Goal: Task Accomplishment & Management: Manage account settings

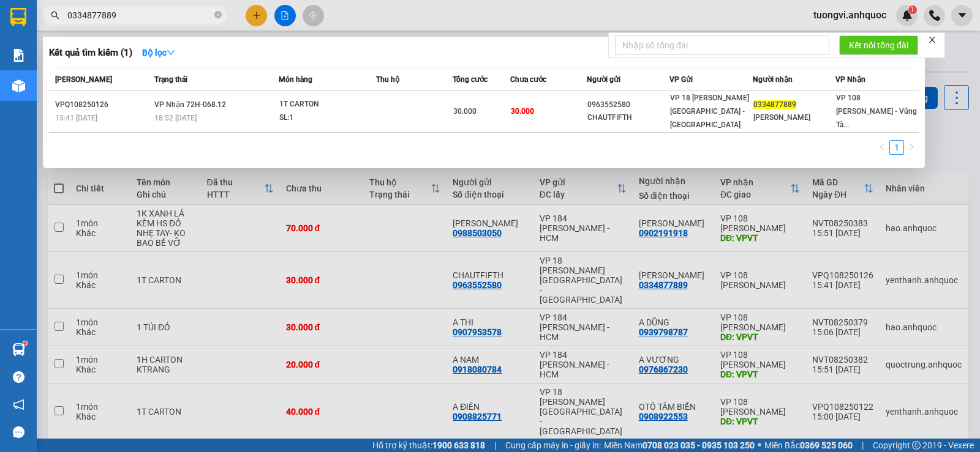
click at [130, 21] on input "0334877889" at bounding box center [139, 15] width 144 height 13
click at [130, 20] on input "0334877889" at bounding box center [139, 15] width 144 height 13
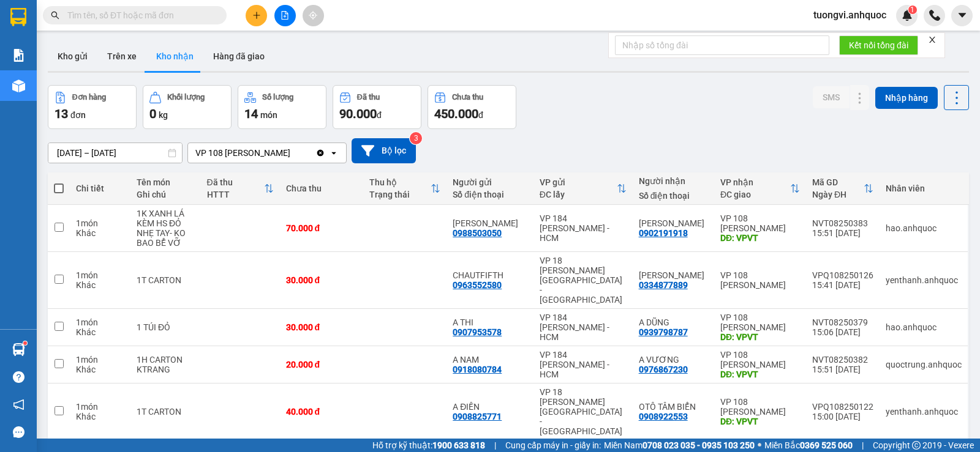
click at [172, 17] on input "text" at bounding box center [139, 15] width 144 height 13
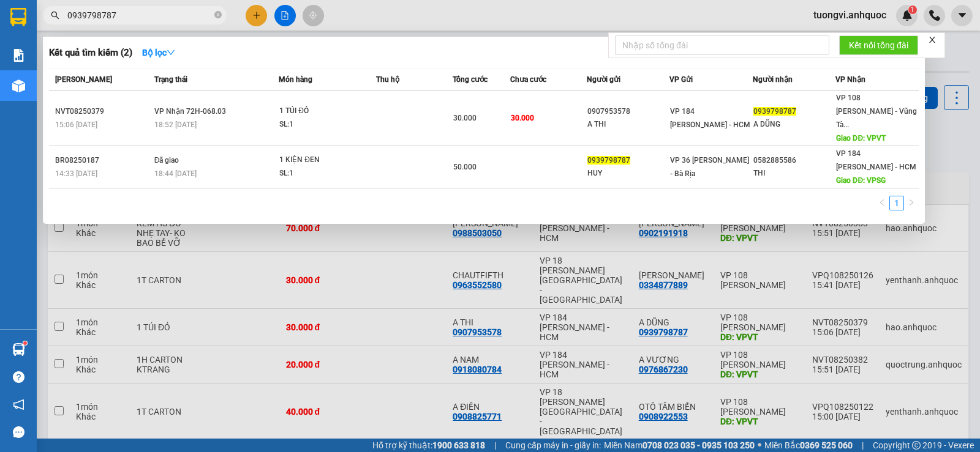
type input "0939798787"
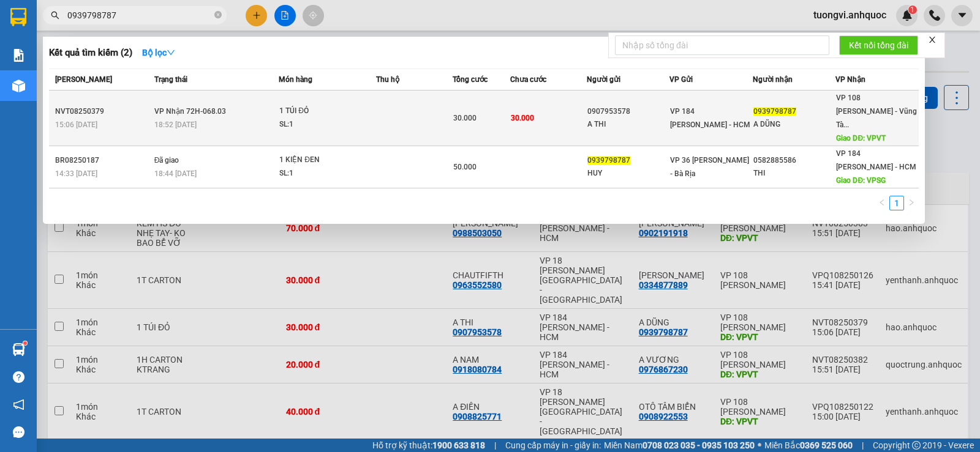
click at [422, 113] on td at bounding box center [414, 119] width 77 height 56
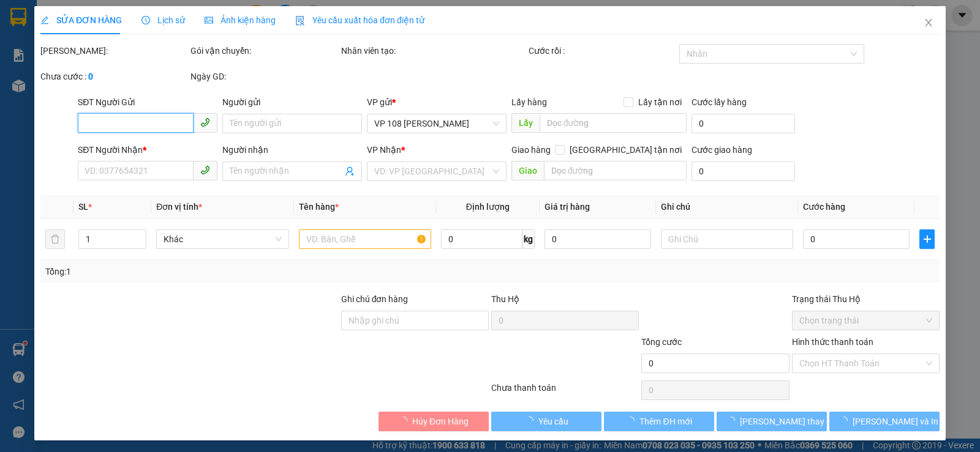
type input "0907953578"
type input "A THI"
type input "0939798787"
type input "A DŨNG"
type input "VPVT"
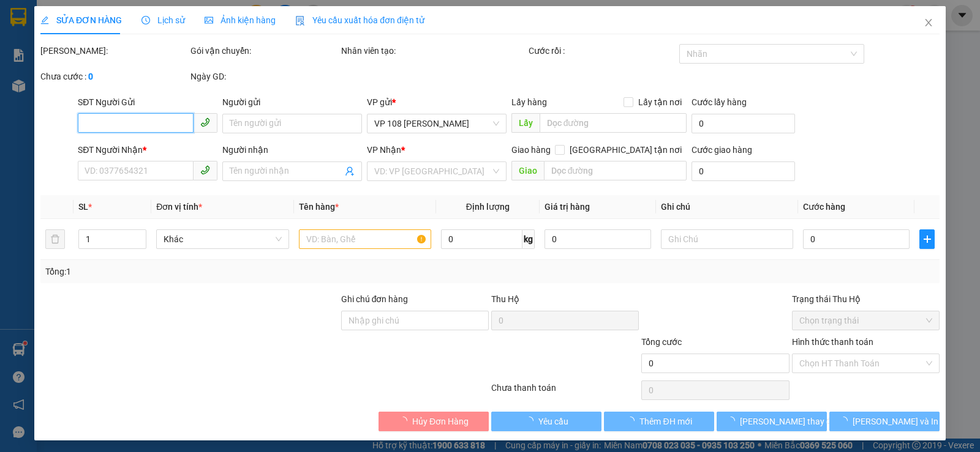
type input "30.000"
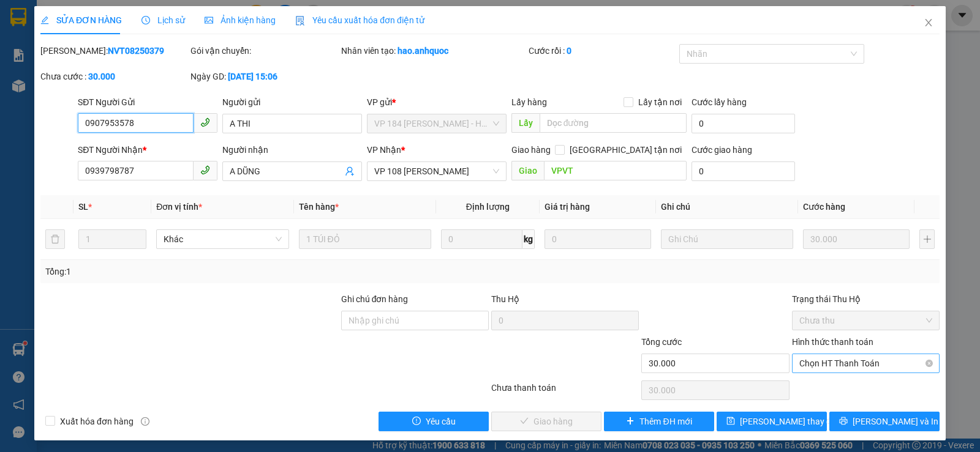
click at [818, 354] on div "Chọn HT Thanh Toán" at bounding box center [866, 364] width 148 height 20
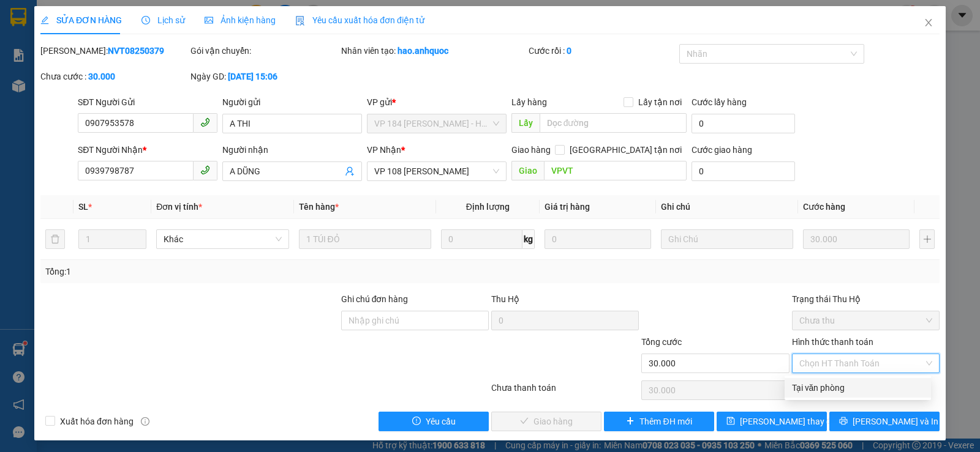
click at [817, 383] on div "Tại văn phòng" at bounding box center [858, 387] width 132 height 13
type input "0"
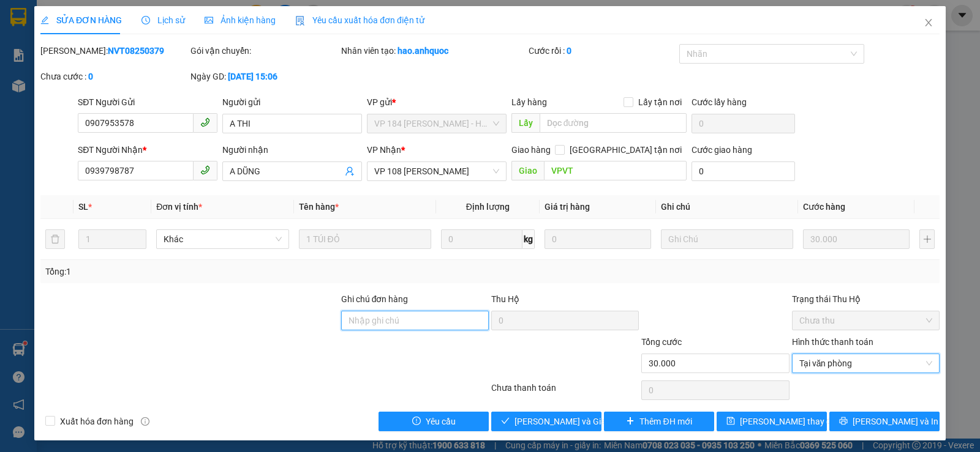
click at [443, 318] on input "Ghi chú đơn hàng" at bounding box center [415, 321] width 148 height 20
type input "CK SAC"
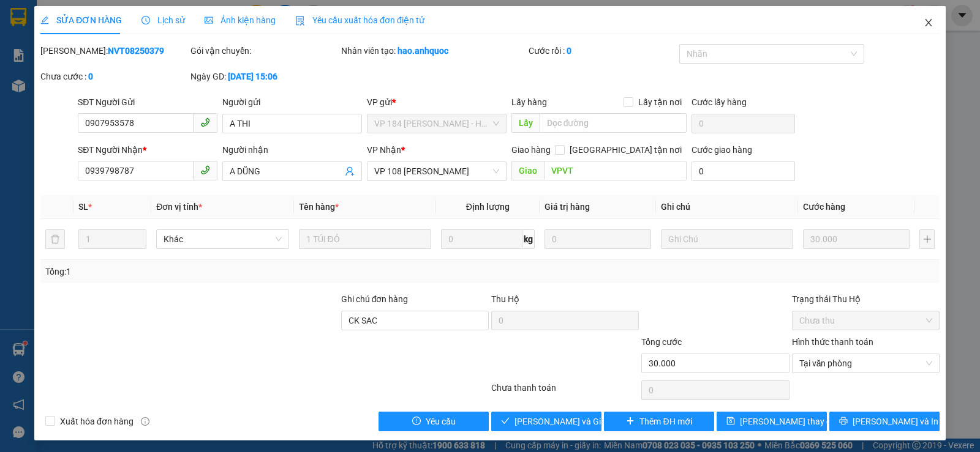
click at [923, 24] on icon "close" at bounding box center [928, 23] width 10 height 10
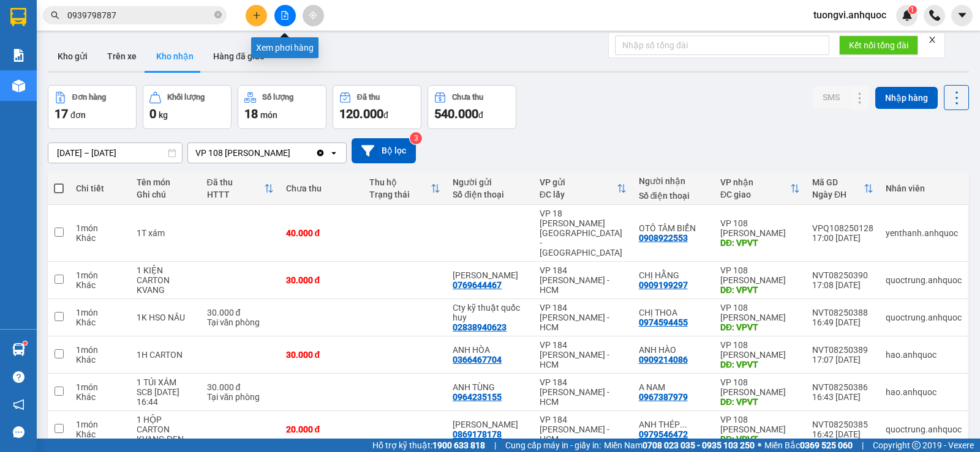
click at [281, 13] on icon "file-add" at bounding box center [284, 15] width 9 height 9
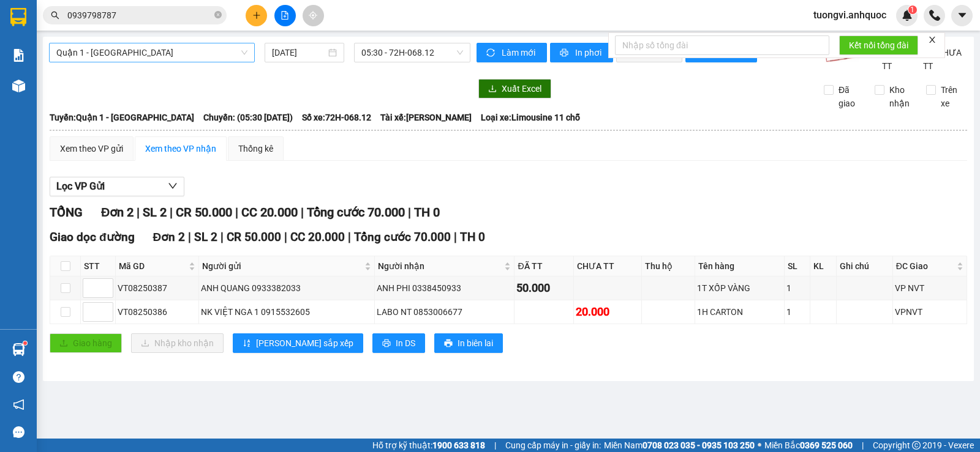
click at [141, 61] on span "Quận 1 - Vũng Tàu" at bounding box center [151, 52] width 191 height 18
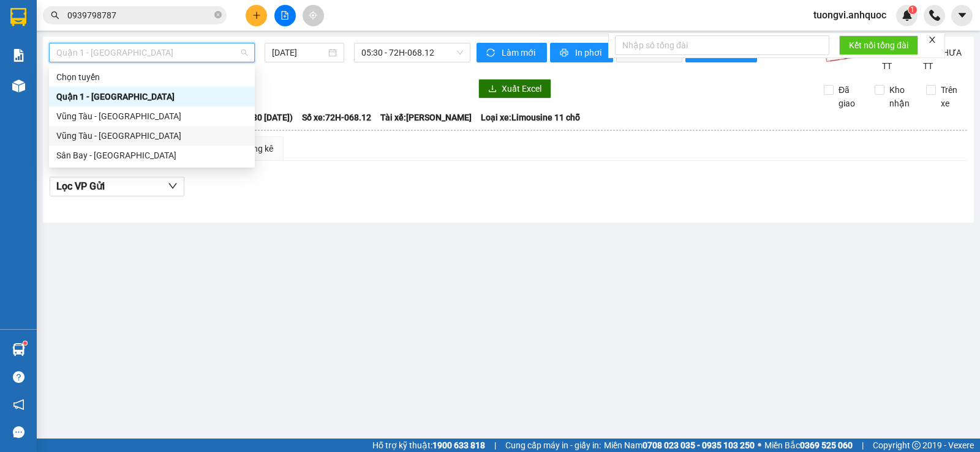
click at [113, 133] on div "Vũng Tàu - Sân Bay" at bounding box center [151, 135] width 191 height 13
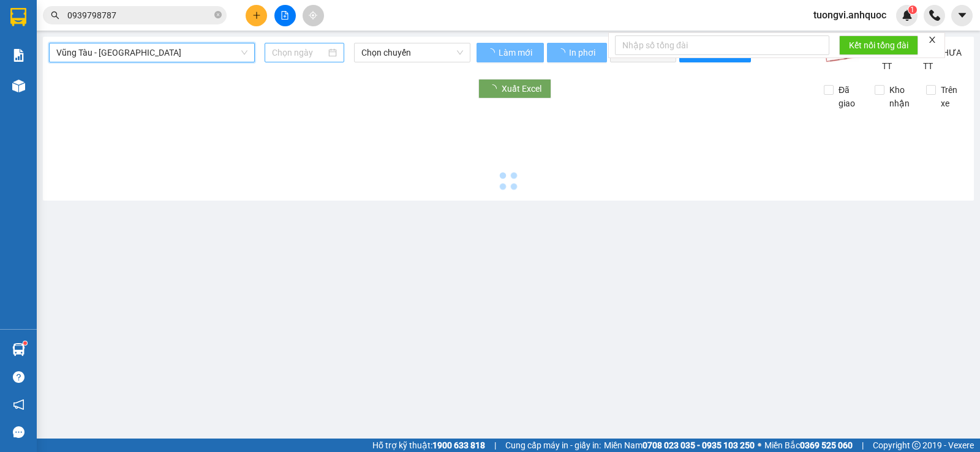
type input "12/08/2025"
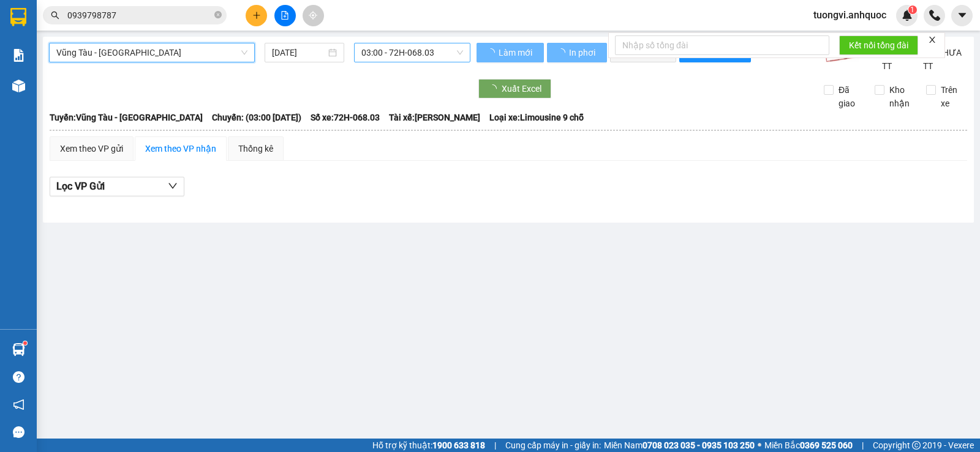
click at [384, 56] on span "03:00 - 72H-068.03" at bounding box center [411, 52] width 101 height 18
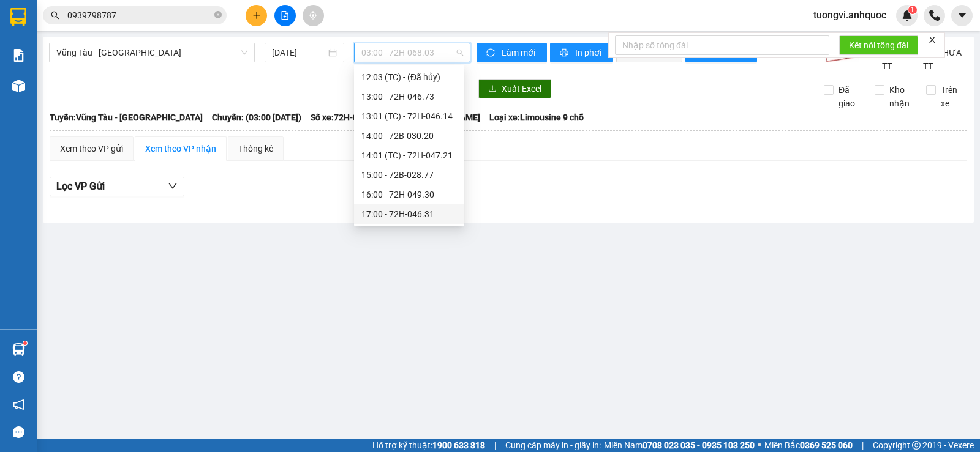
scroll to position [429, 0]
click at [416, 157] on div "15:00 - 72B-028.77" at bounding box center [409, 157] width 96 height 13
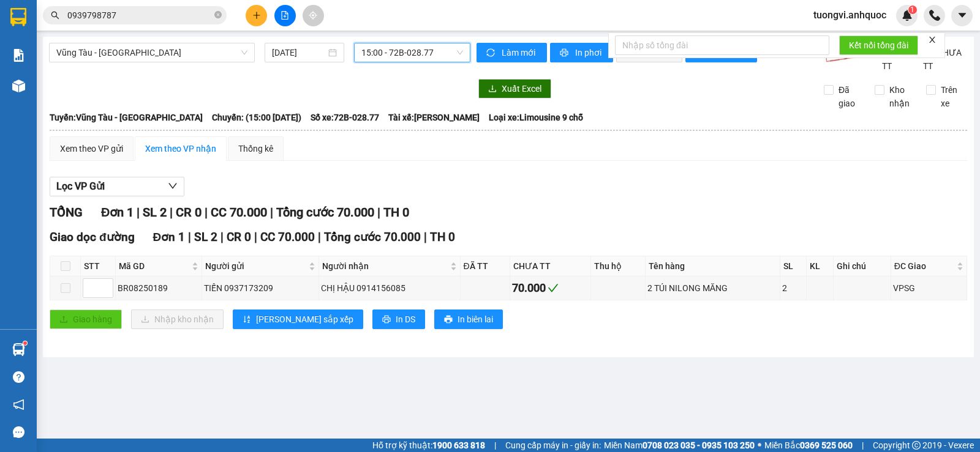
click at [392, 50] on span "15:00 - 72B-028.77" at bounding box center [411, 52] width 101 height 18
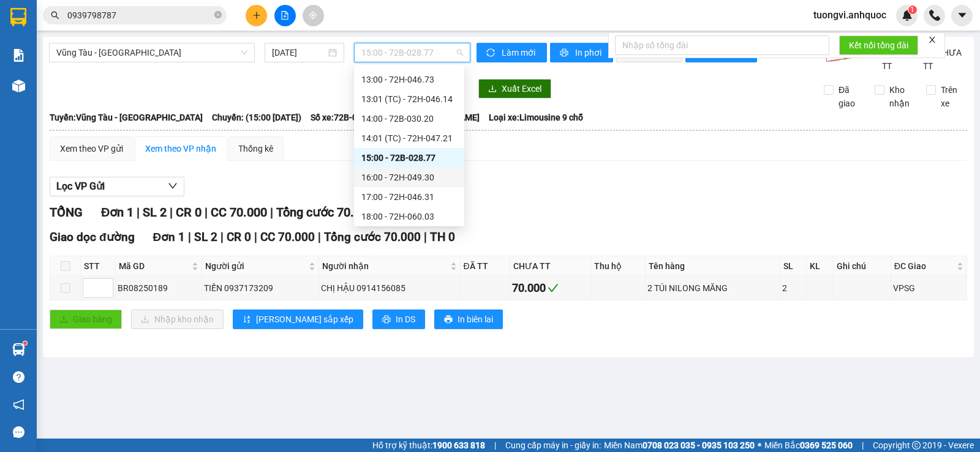
click at [377, 174] on div "16:00 - 72H-049.30" at bounding box center [409, 177] width 96 height 13
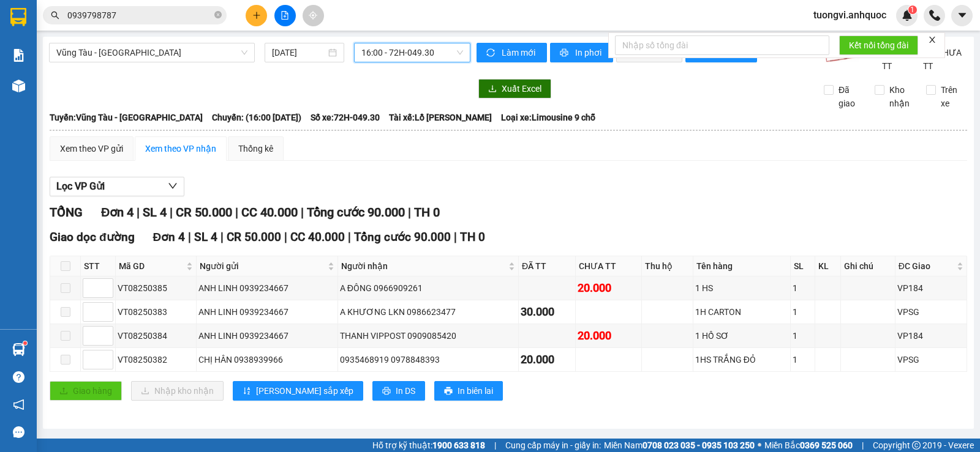
click at [411, 61] on span "16:00 - 72H-049.30" at bounding box center [411, 52] width 101 height 18
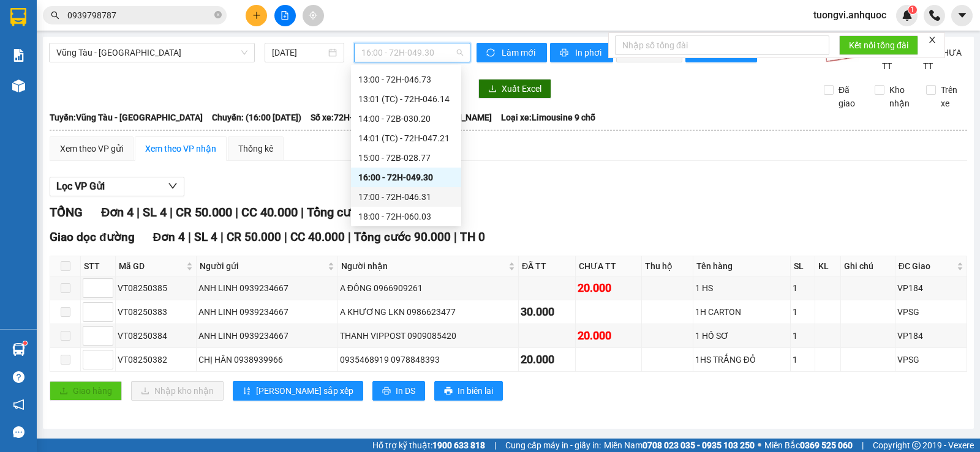
click at [397, 195] on div "17:00 - 72H-046.31" at bounding box center [406, 196] width 96 height 13
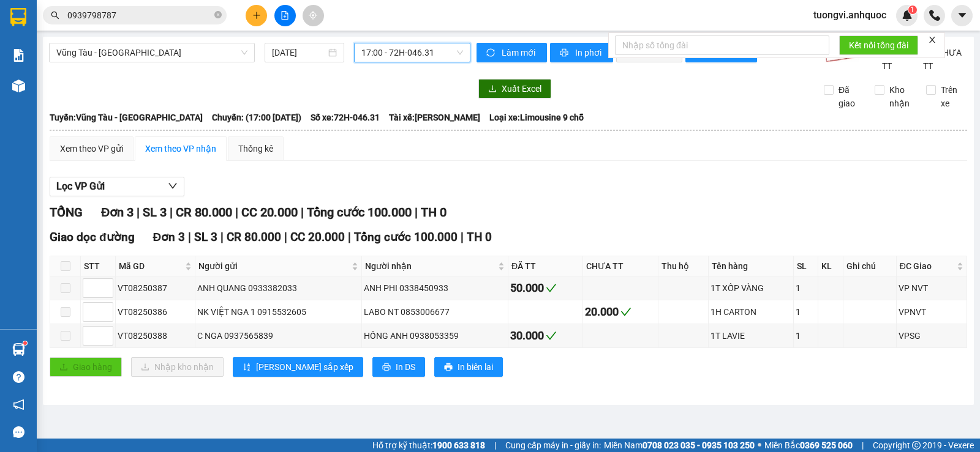
drag, startPoint x: 427, startPoint y: 54, endPoint x: 425, endPoint y: 97, distance: 42.9
click at [428, 54] on span "17:00 - 72H-046.31" at bounding box center [411, 52] width 101 height 18
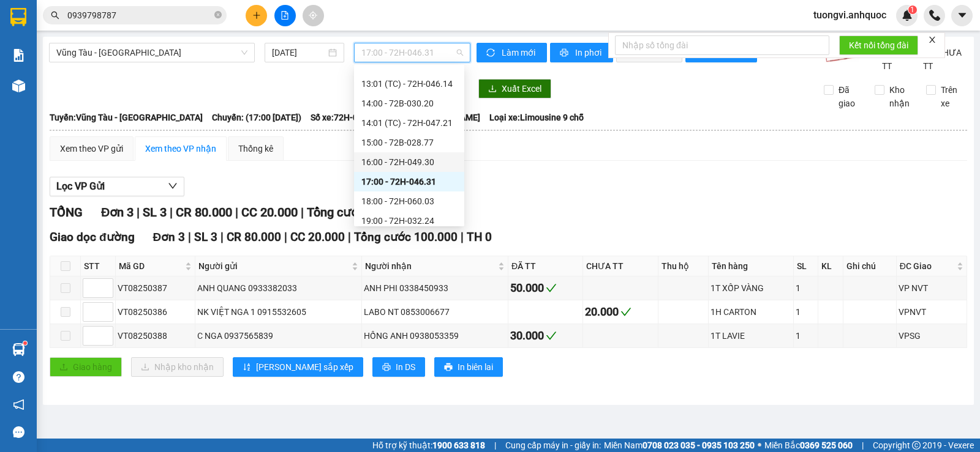
scroll to position [451, 0]
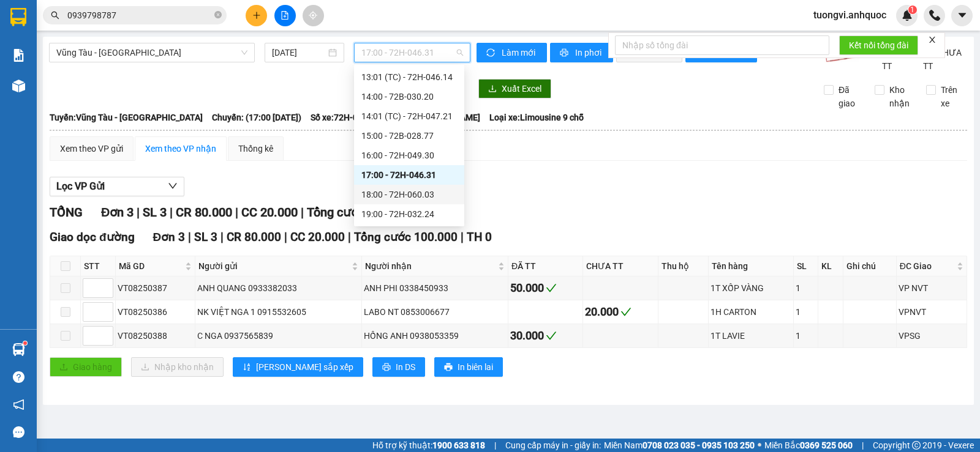
click at [423, 190] on div "18:00 - 72H-060.03" at bounding box center [409, 194] width 96 height 13
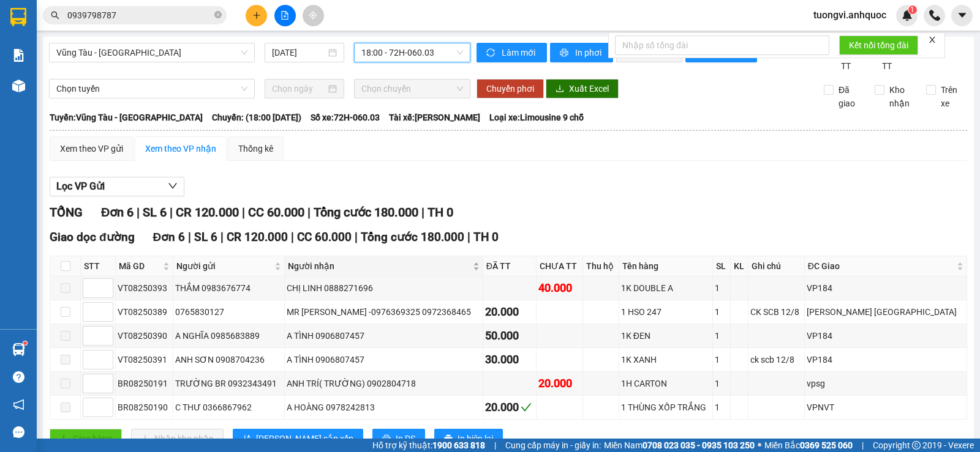
scroll to position [58, 0]
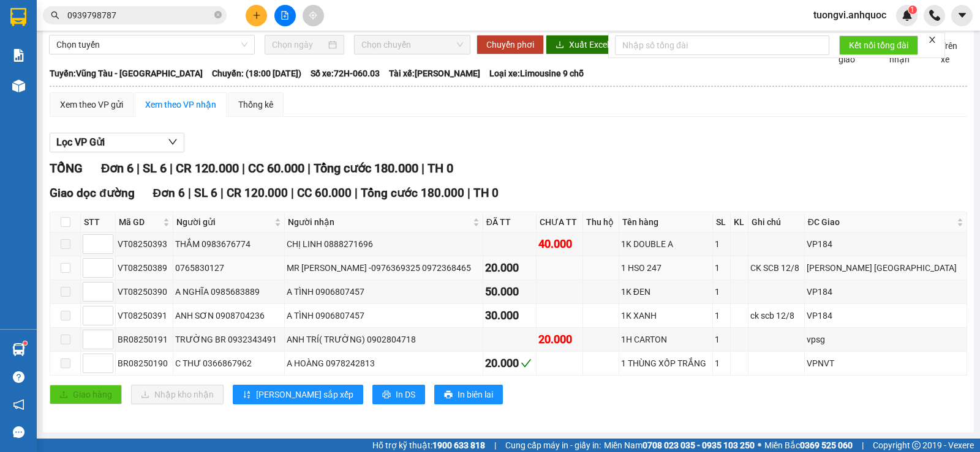
click at [400, 271] on div "MR HẢI -0976369325 0972368465" at bounding box center [384, 267] width 194 height 13
click at [395, 291] on div "A TÌNH 0906807457" at bounding box center [384, 291] width 194 height 13
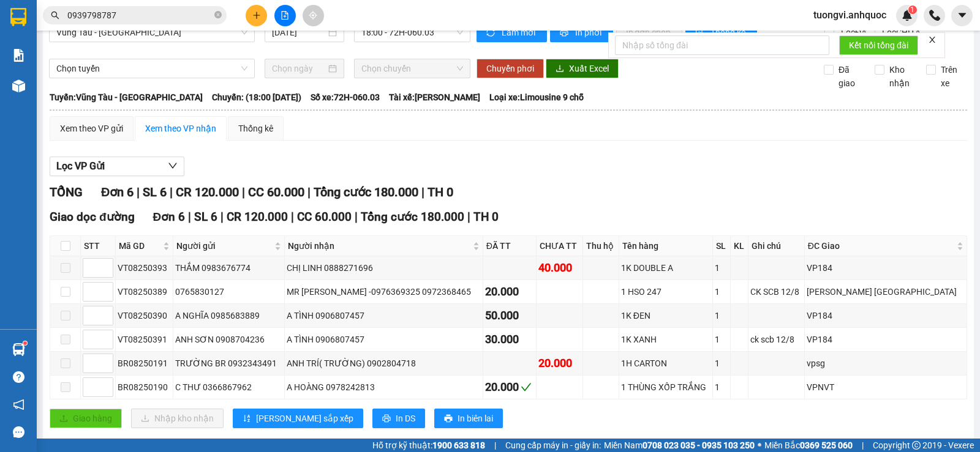
scroll to position [0, 0]
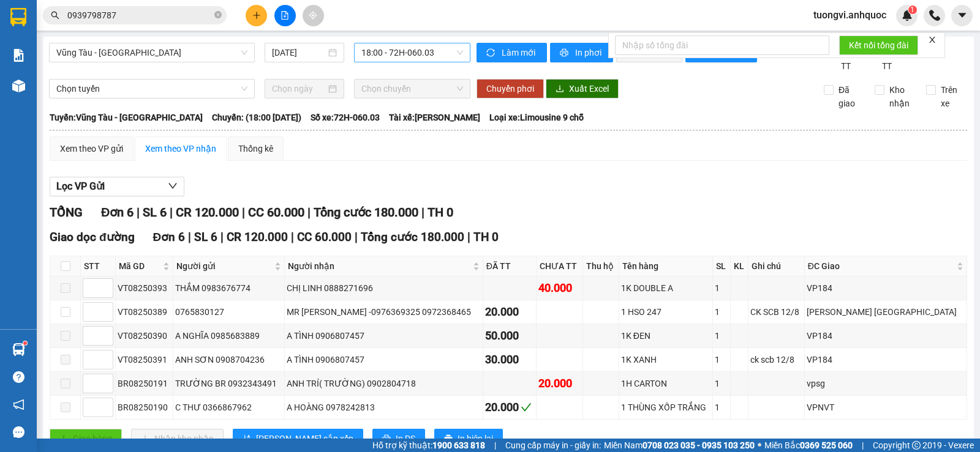
click at [401, 44] on span "18:00 - 72H-060.03" at bounding box center [411, 52] width 101 height 18
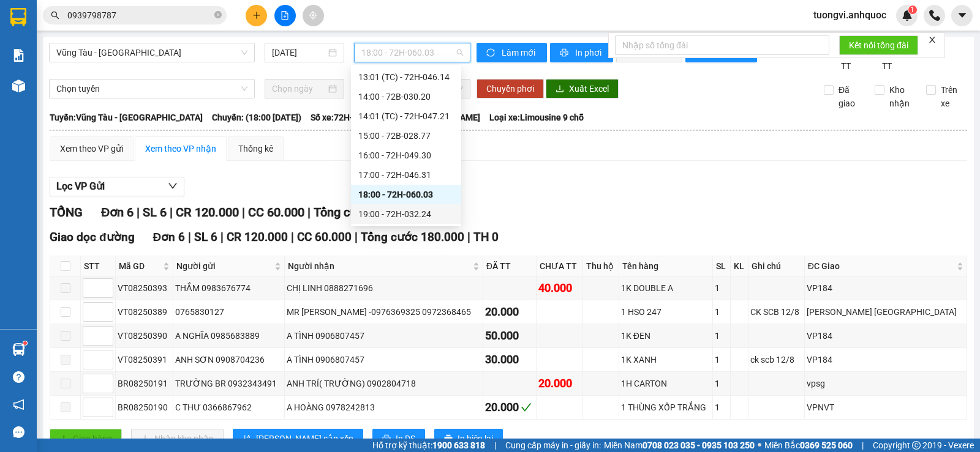
click at [386, 213] on div "19:00 - 72H-032.24" at bounding box center [406, 214] width 96 height 13
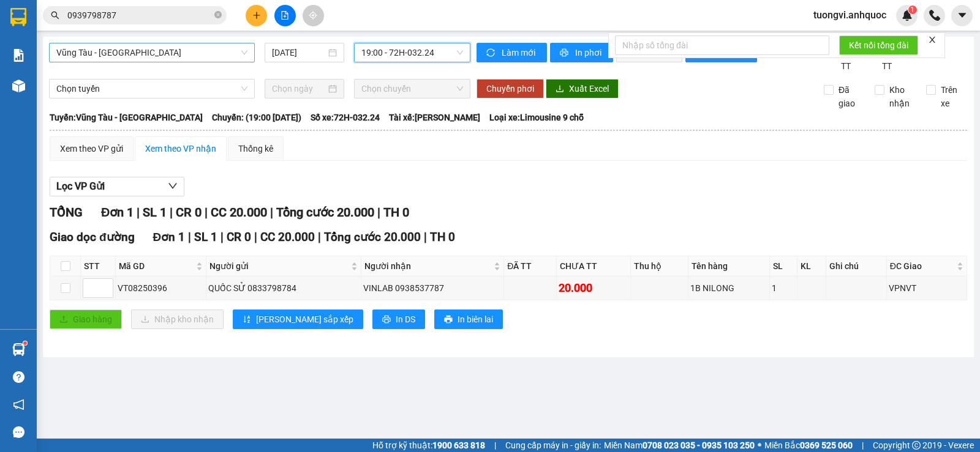
click at [135, 56] on span "Vũng Tàu - Sân Bay" at bounding box center [151, 52] width 191 height 18
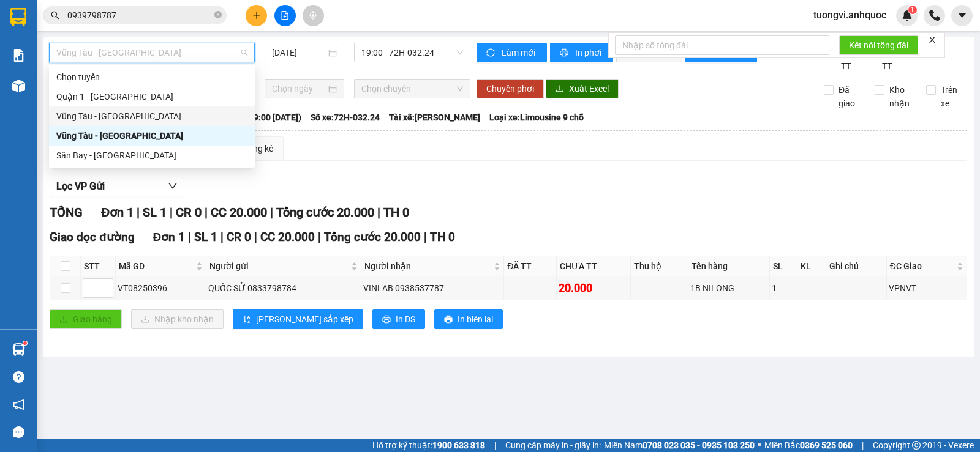
click at [113, 114] on div "Vũng Tàu - Quận 1" at bounding box center [151, 116] width 191 height 13
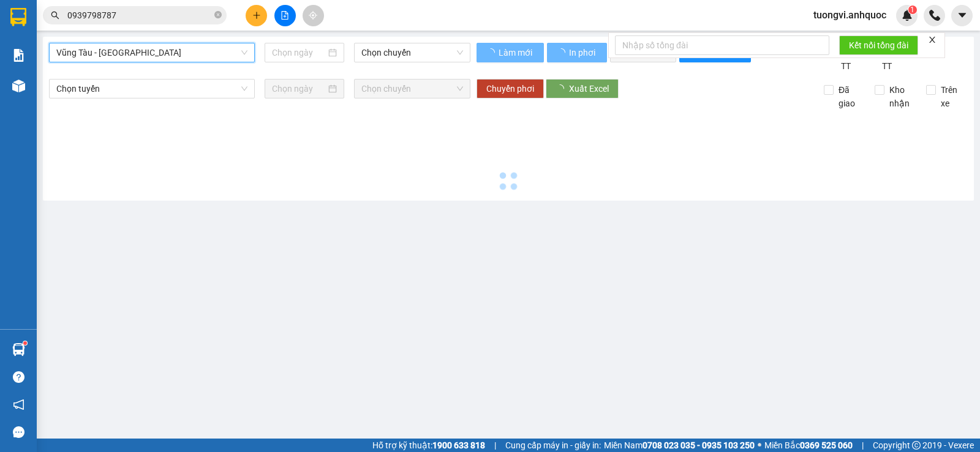
type input "12/08/2025"
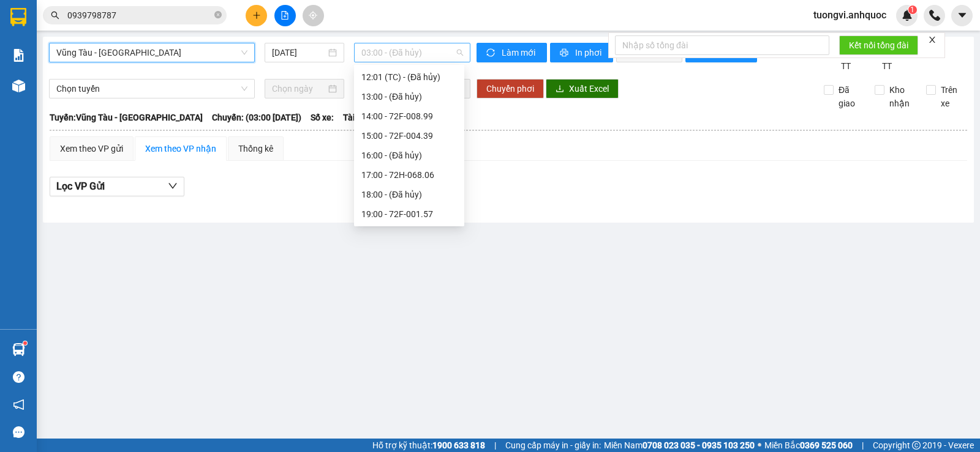
click at [371, 52] on span "03:00 - (Đã hủy)" at bounding box center [411, 52] width 101 height 18
click at [405, 133] on div "15:00 - 72F-004.39" at bounding box center [409, 135] width 96 height 13
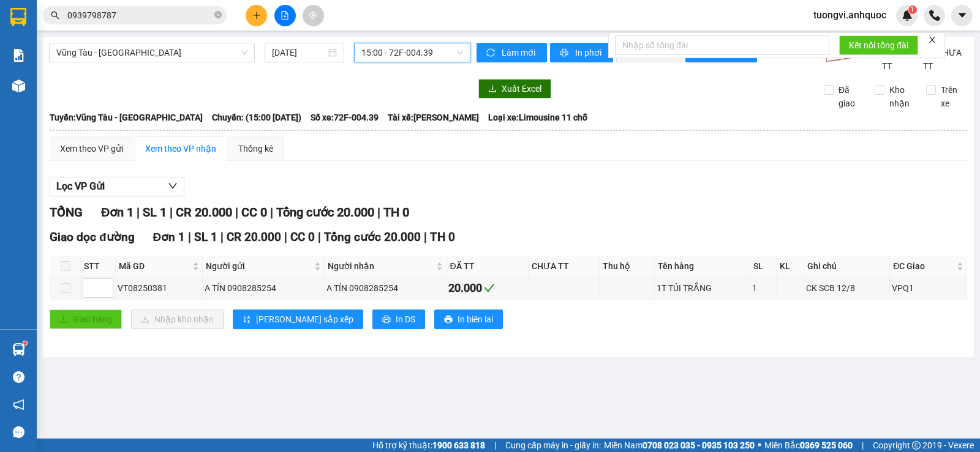
click at [400, 47] on span "15:00 - 72F-004.39" at bounding box center [411, 52] width 101 height 18
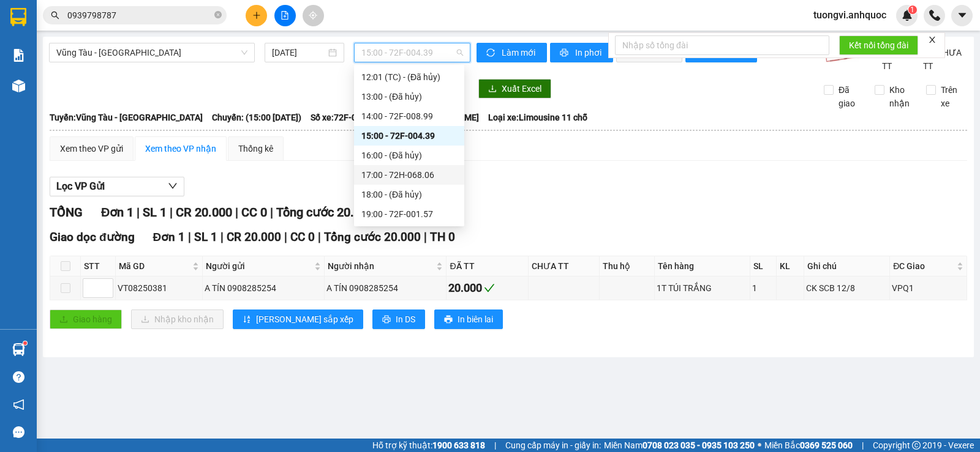
click at [396, 174] on div "17:00 - 72H-068.06" at bounding box center [409, 174] width 96 height 13
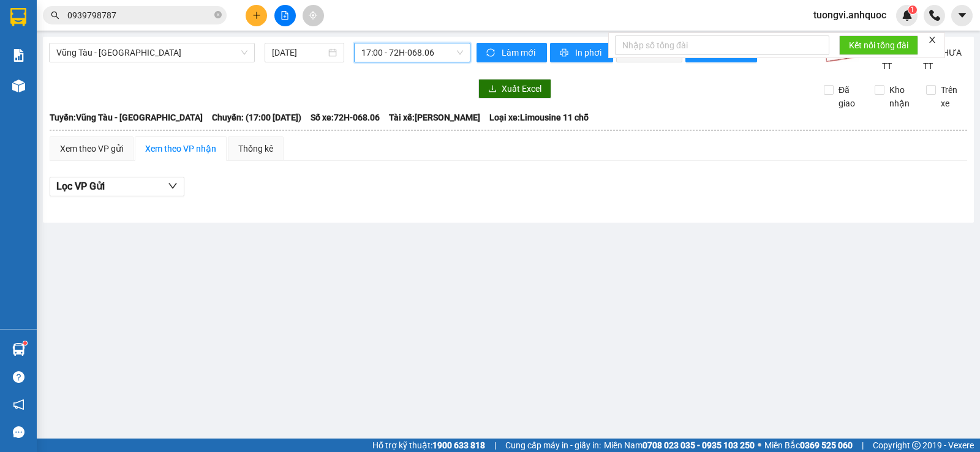
click at [411, 43] on div "17:00 - 72H-068.06" at bounding box center [412, 53] width 116 height 20
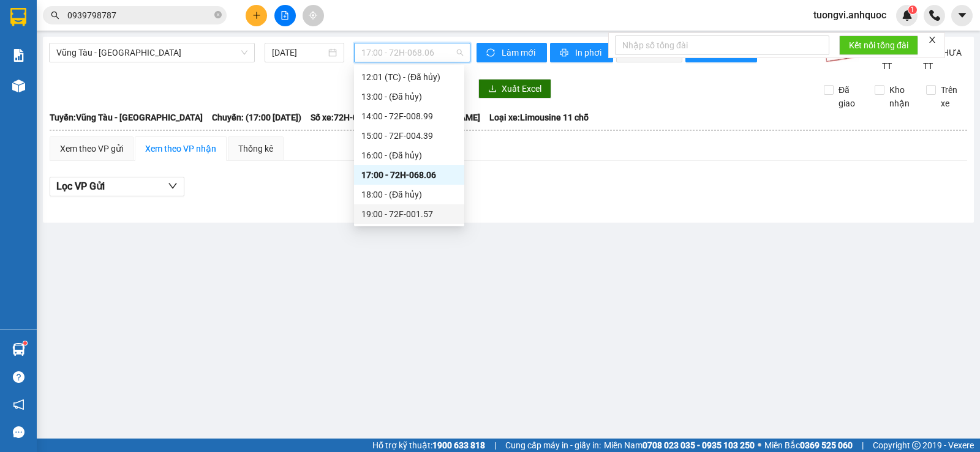
click at [407, 208] on div "Chọn chuyến 03:00 - (Đã hủy) 04:00 - (Đã hủy) 04:01 (TC) - 72H-068.06 04:02 (TC…" at bounding box center [409, 18] width 110 height 411
click at [407, 208] on div "19:00 - 72F-001.57" at bounding box center [409, 214] width 96 height 13
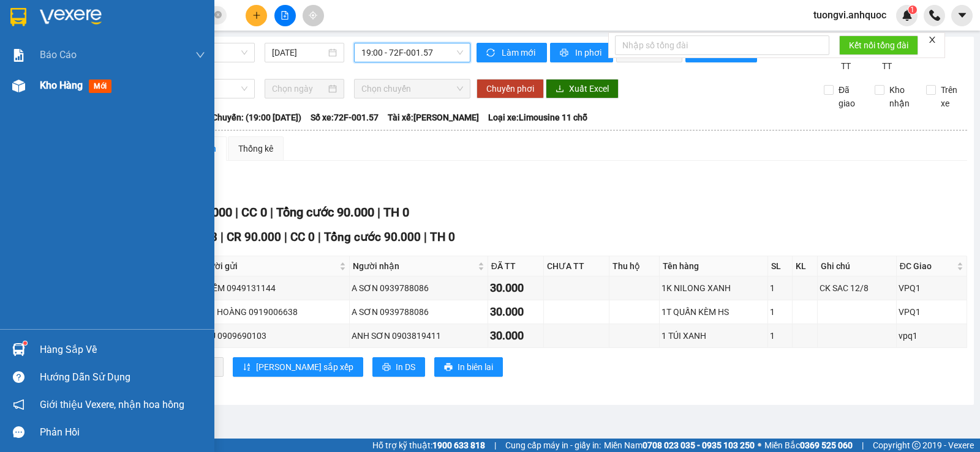
click at [56, 100] on div "Kho hàng mới" at bounding box center [122, 85] width 165 height 31
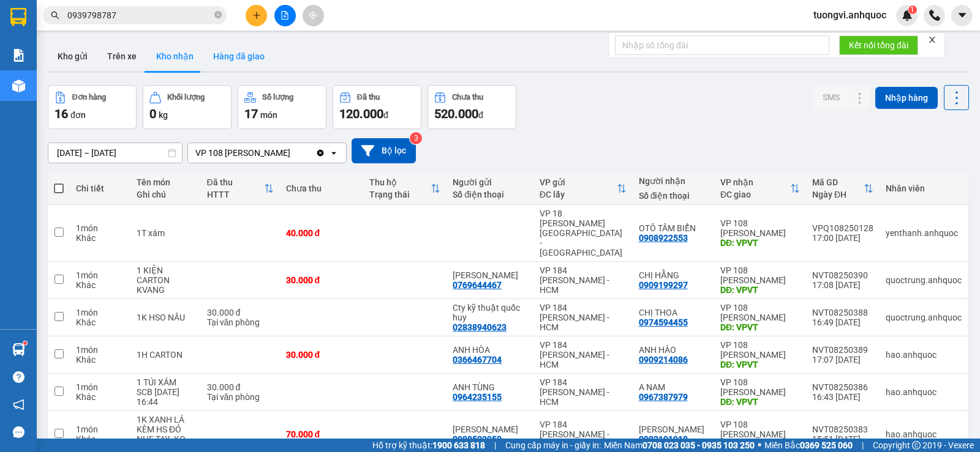
click at [225, 46] on button "Hàng đã giao" at bounding box center [238, 56] width 71 height 29
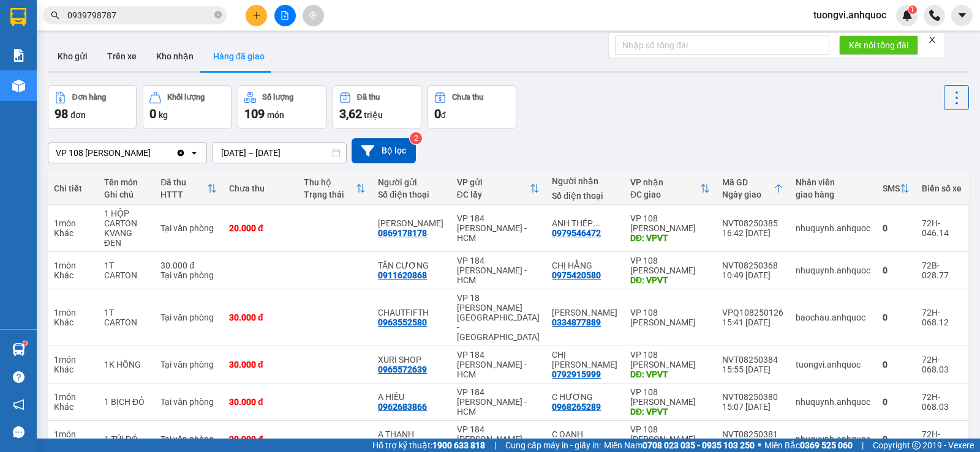
click at [114, 154] on div "VP 108 [PERSON_NAME]" at bounding box center [103, 153] width 95 height 12
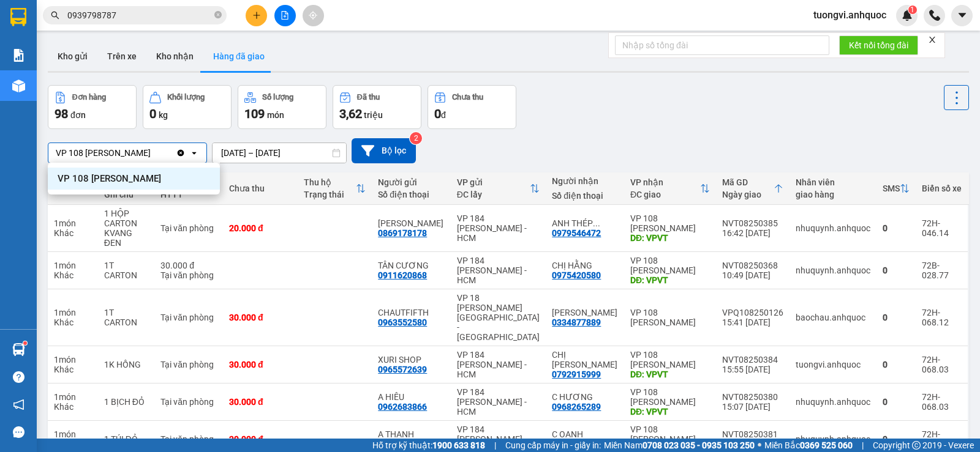
click at [527, 130] on div "VP 108 Lê Hồng Phong - Vũng Tàu Clear value open 10/08/2025 – 12/08/2025 Press …" at bounding box center [508, 150] width 921 height 43
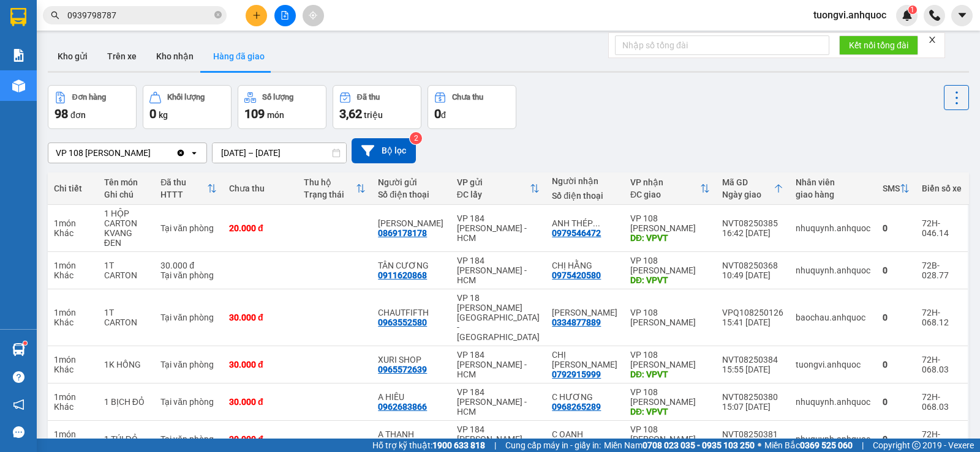
click at [107, 159] on div "VP 108 [PERSON_NAME]" at bounding box center [111, 153] width 127 height 20
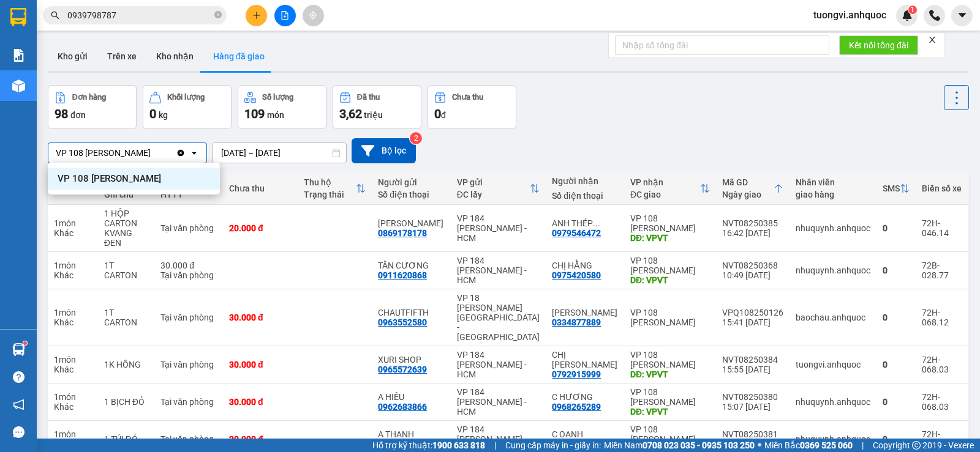
click at [107, 159] on div "VP 108 [PERSON_NAME]" at bounding box center [111, 153] width 127 height 20
click at [170, 58] on button "Kho nhận" at bounding box center [174, 56] width 57 height 29
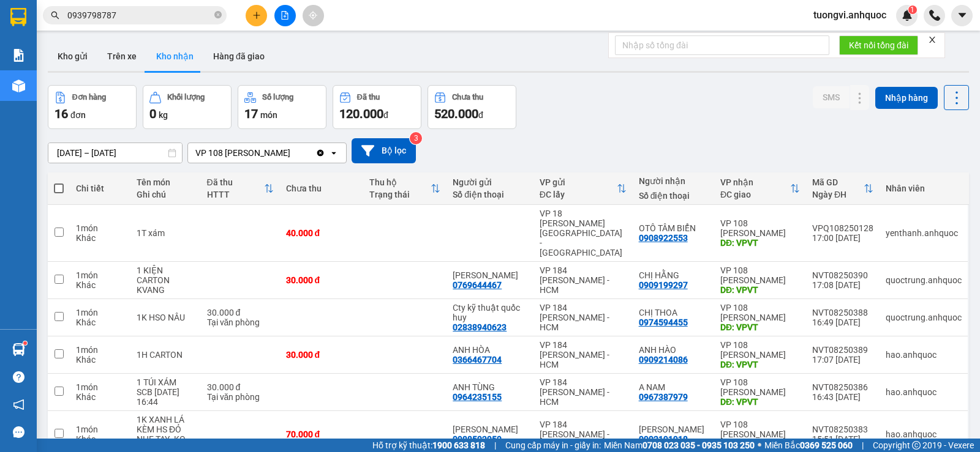
scroll to position [200, 0]
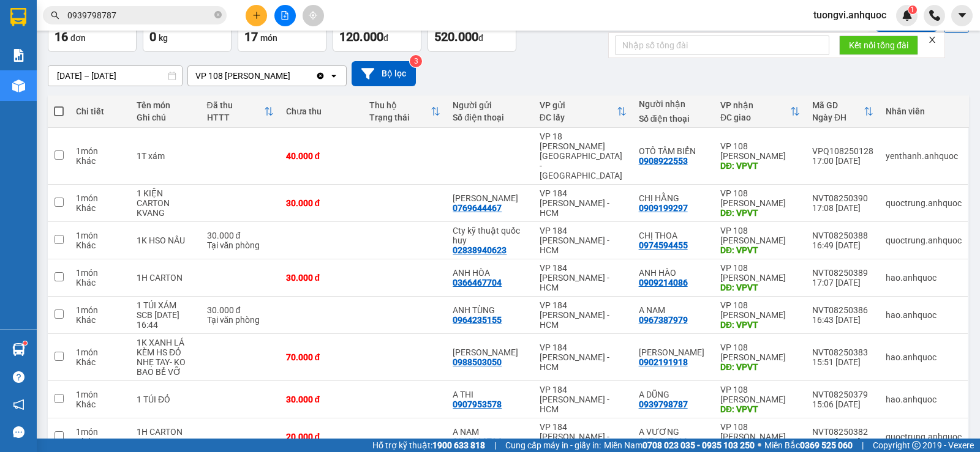
scroll to position [0, 0]
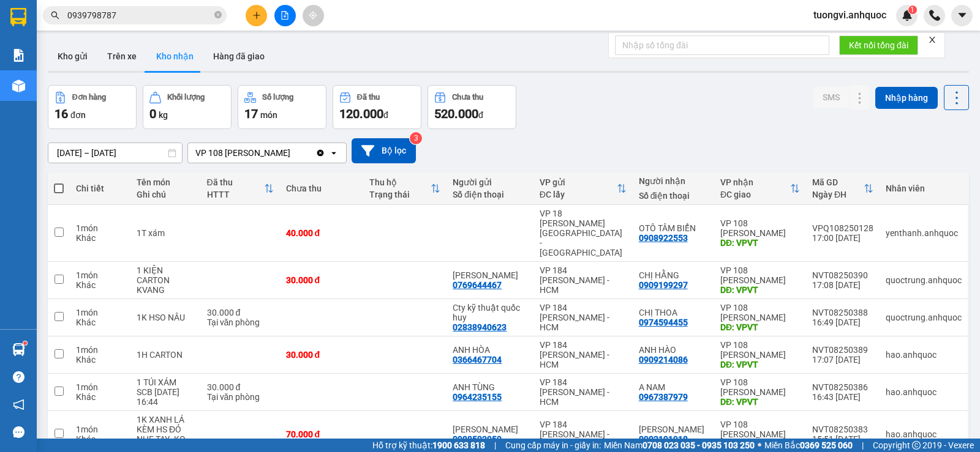
click at [108, 159] on div "ver 1.8.137 Kho gửi Trên xe Kho nhận Hàng đã giao Đơn hàng 16 đơn Khối lượng 0 …" at bounding box center [508, 364] width 931 height 654
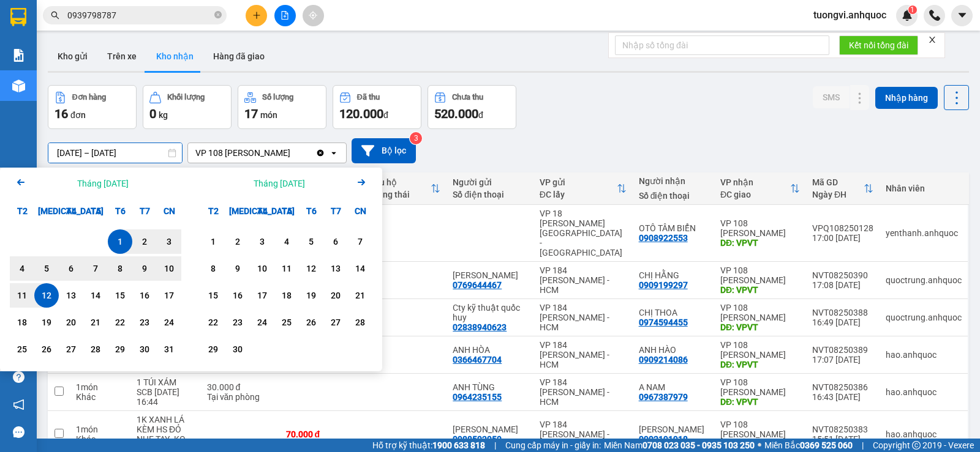
click at [108, 159] on input "01/08/2025 – 12/08/2025" at bounding box center [114, 153] width 133 height 20
click at [665, 156] on div "01/08/2025 – 12/08/2025 Press the down arrow key to interact with the calendar …" at bounding box center [508, 150] width 921 height 25
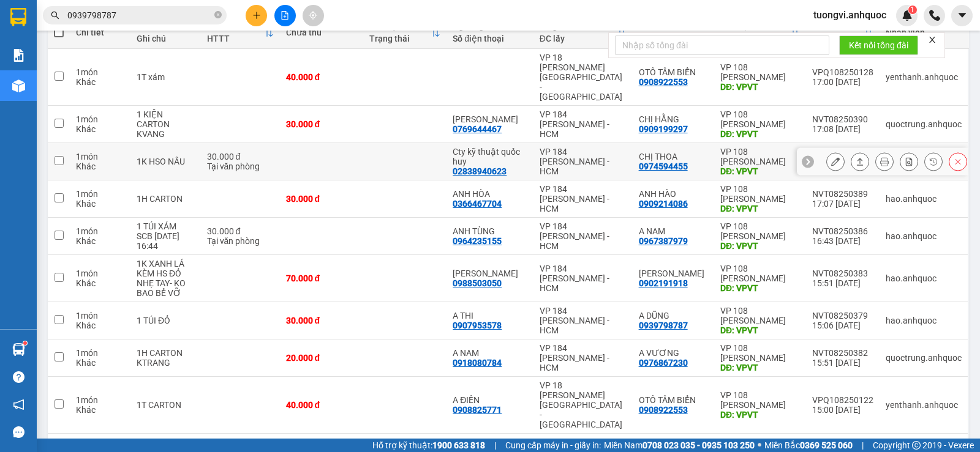
scroll to position [184, 0]
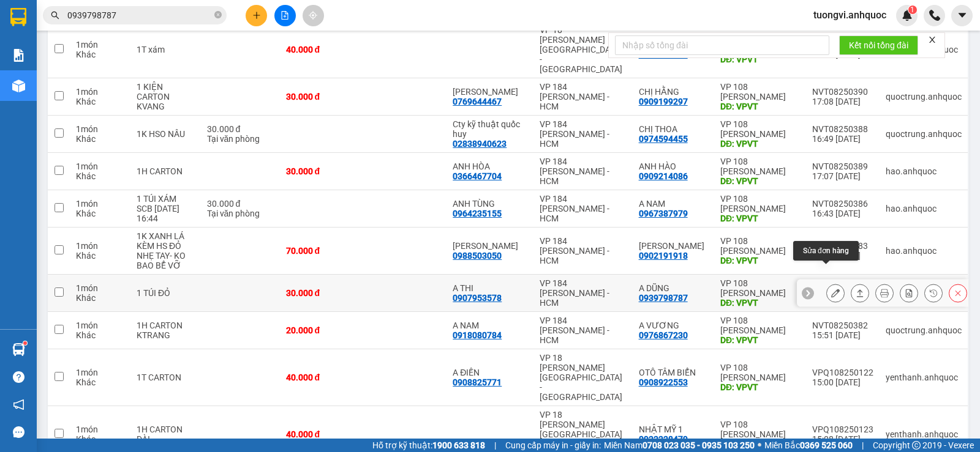
click at [831, 289] on icon at bounding box center [835, 293] width 9 height 9
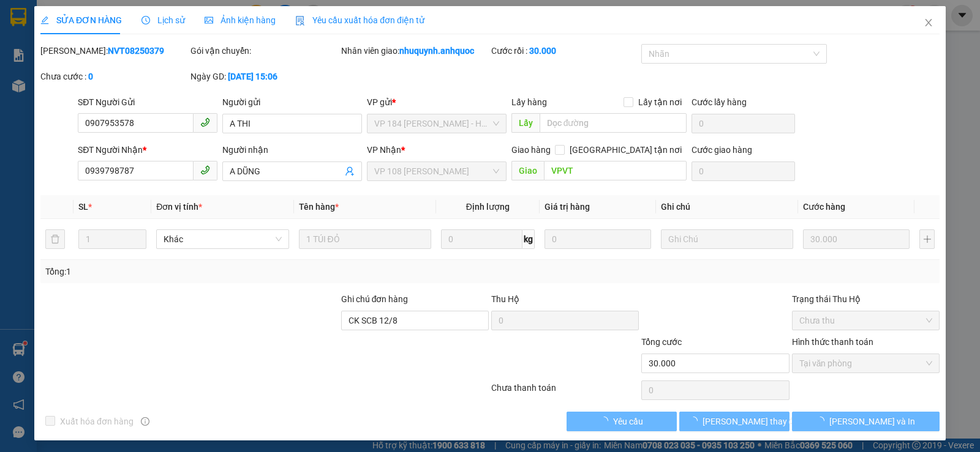
type input "0907953578"
type input "A THI"
type input "0939798787"
type input "A DŨNG"
type input "VPVT"
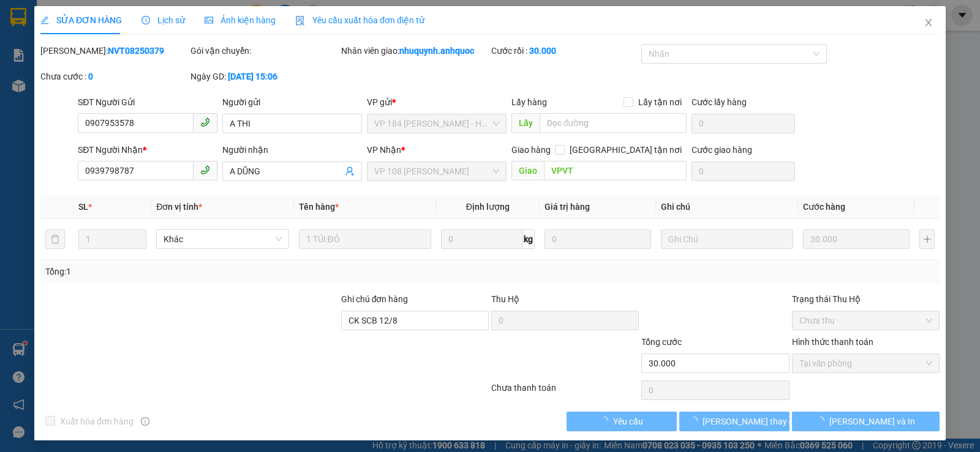
type input "CK SCB 12/8"
type input "30.000"
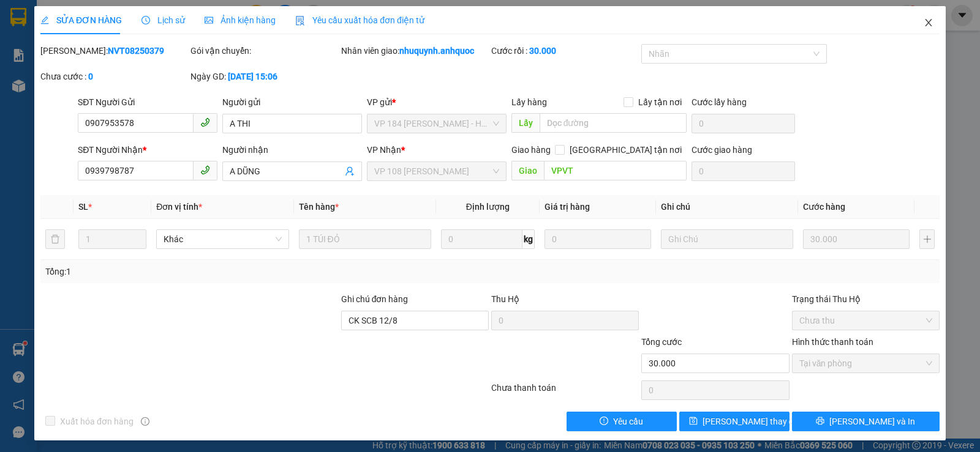
click at [923, 18] on span "Close" at bounding box center [928, 23] width 34 height 34
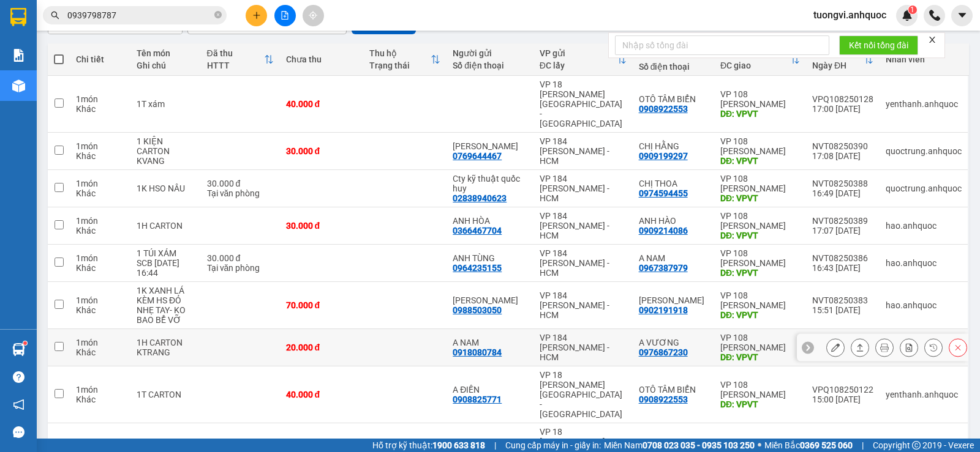
scroll to position [200, 0]
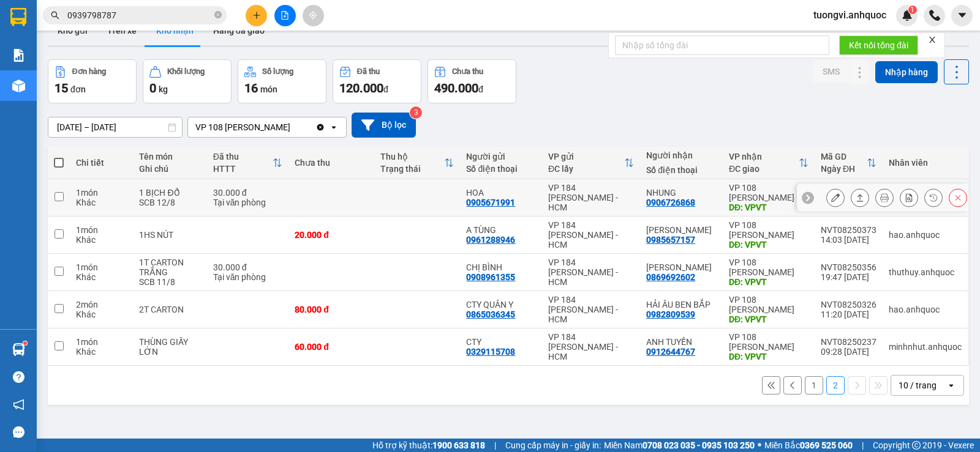
scroll to position [0, 0]
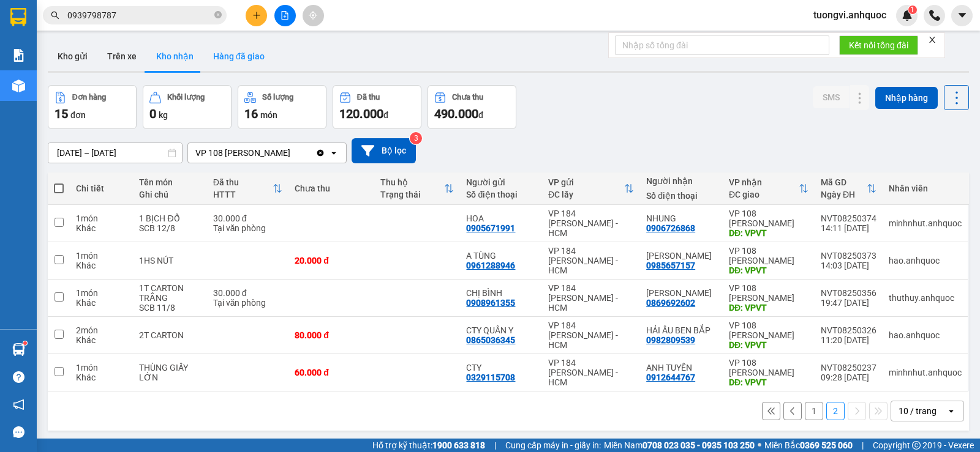
click at [237, 53] on button "Hàng đã giao" at bounding box center [238, 56] width 71 height 29
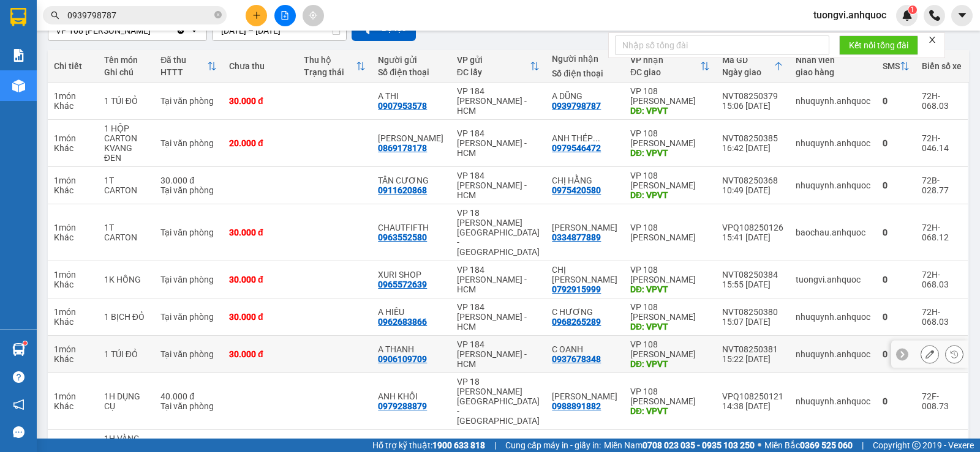
scroll to position [180, 0]
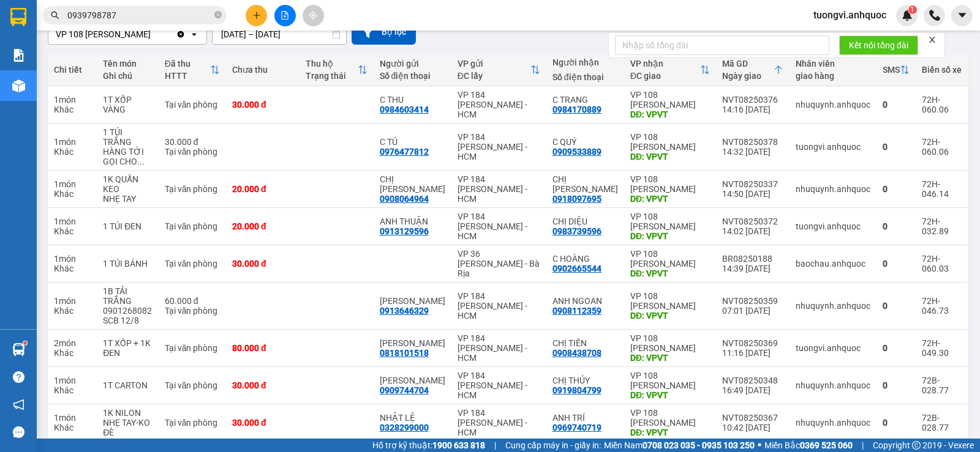
scroll to position [0, 0]
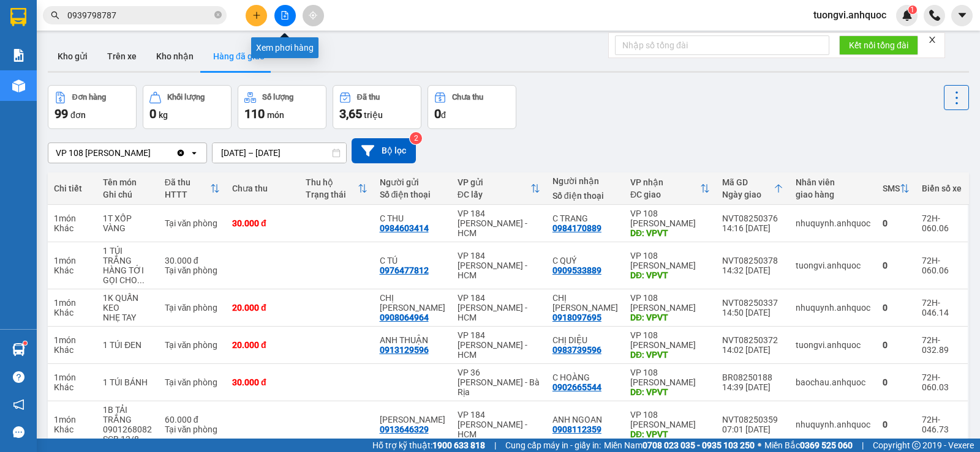
click at [282, 23] on button at bounding box center [284, 15] width 21 height 21
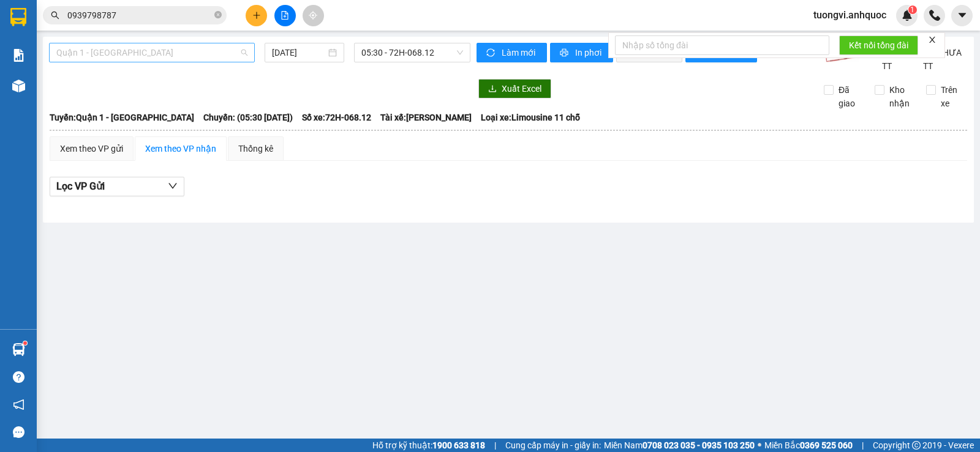
click at [172, 56] on span "Quận 1 - Vũng Tàu" at bounding box center [151, 52] width 191 height 18
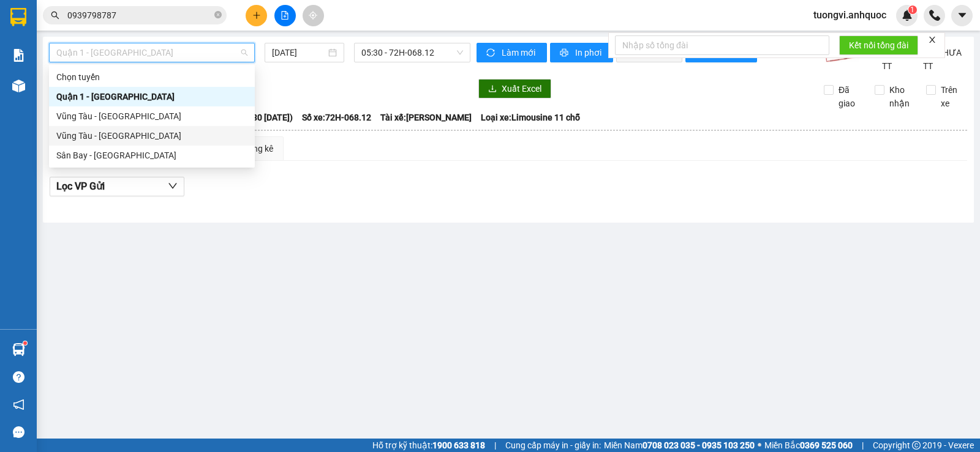
click at [125, 133] on div "Vũng Tàu - Sân Bay" at bounding box center [151, 135] width 191 height 13
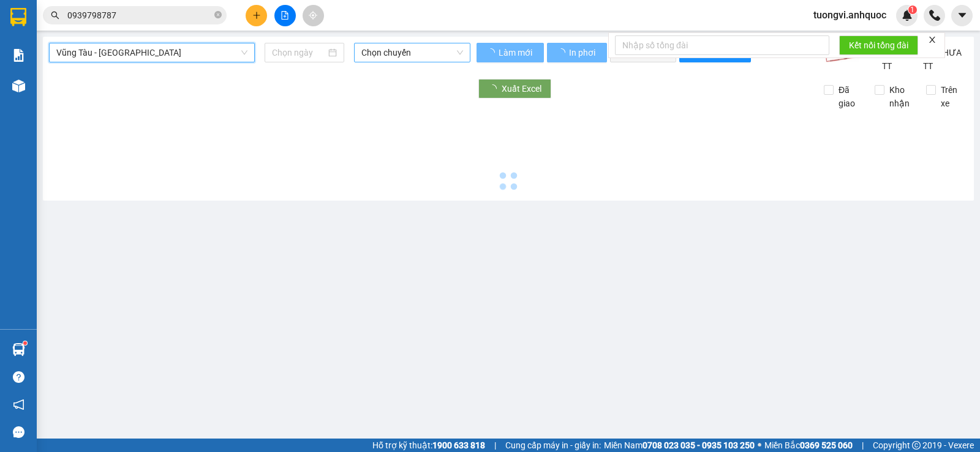
type input "12/08/2025"
click at [377, 55] on span "Chọn chuyến" at bounding box center [411, 52] width 101 height 18
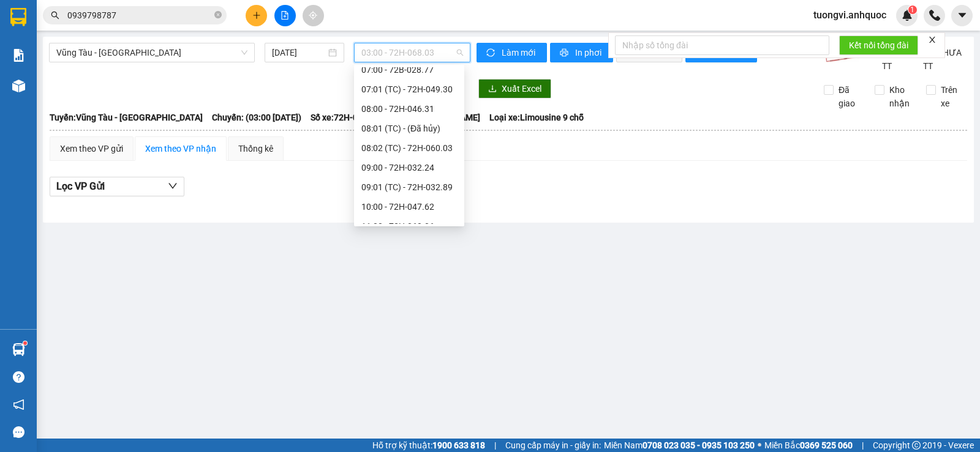
scroll to position [122, 0]
click at [422, 172] on div "08:00 - 72H-046.31" at bounding box center [409, 169] width 96 height 13
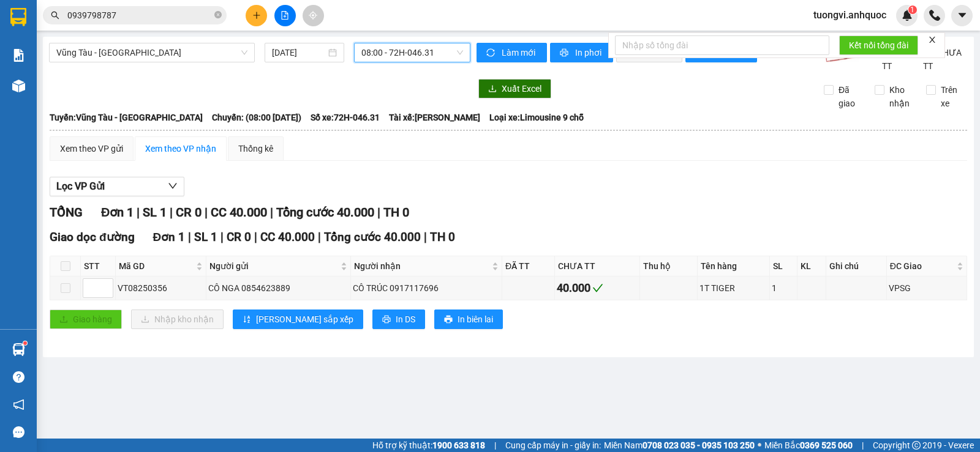
click at [418, 56] on span "08:00 - 72H-046.31" at bounding box center [411, 52] width 101 height 18
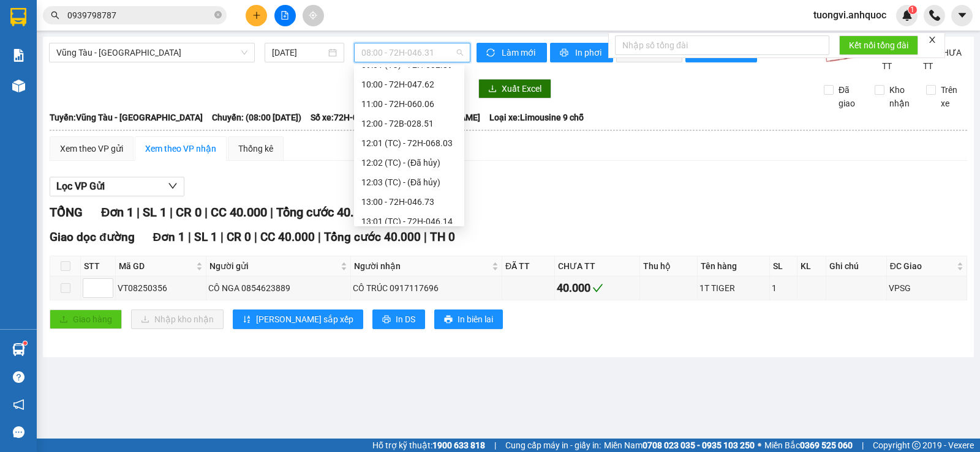
scroll to position [451, 0]
click at [412, 176] on div "17:00 - 72H-046.31" at bounding box center [409, 174] width 96 height 13
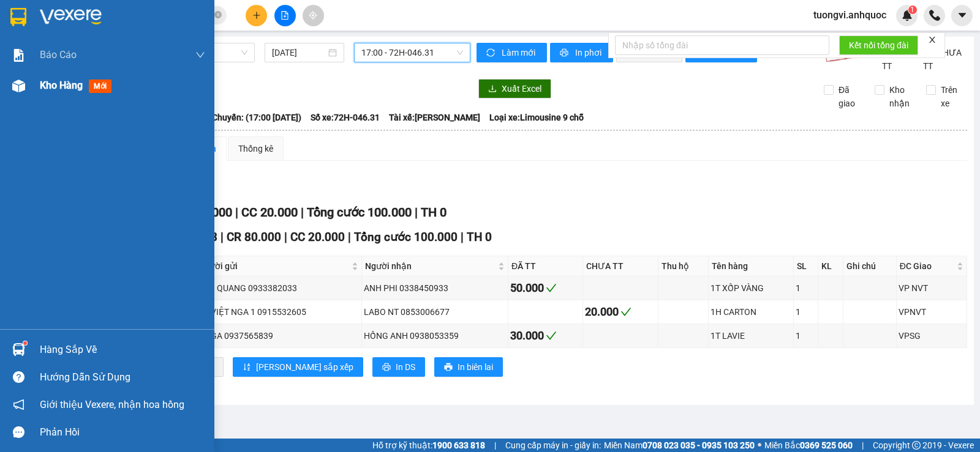
click at [46, 84] on span "Kho hàng" at bounding box center [61, 86] width 43 height 12
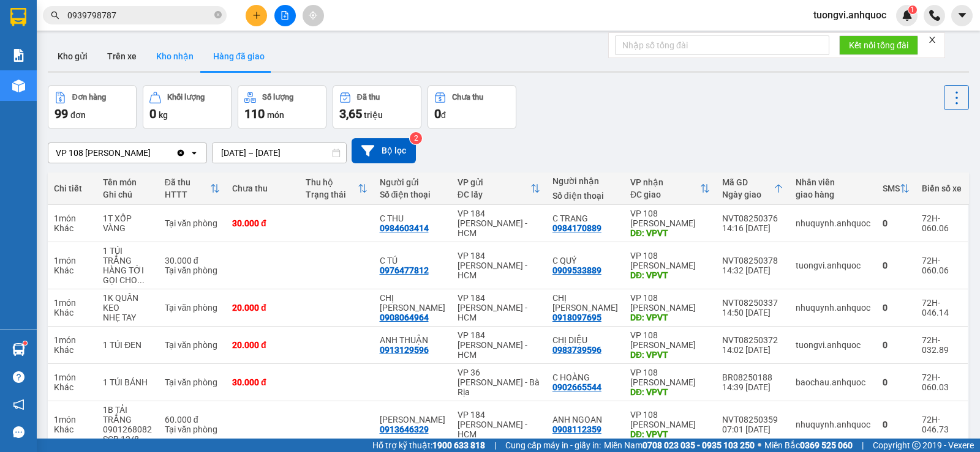
click at [182, 57] on button "Kho nhận" at bounding box center [174, 56] width 57 height 29
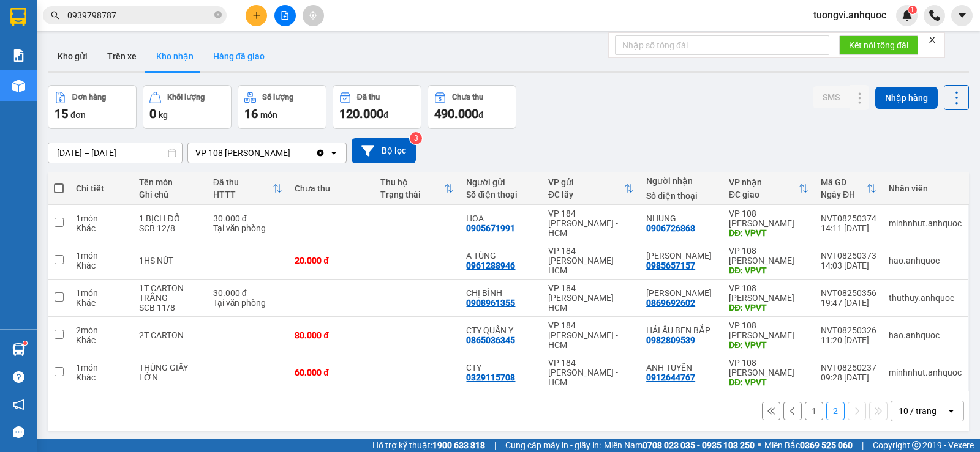
click at [219, 54] on button "Hàng đã giao" at bounding box center [238, 56] width 71 height 29
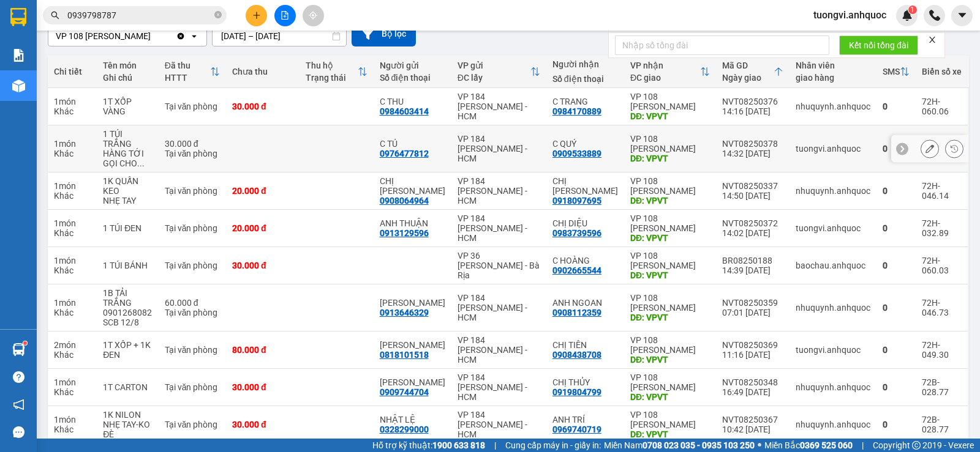
scroll to position [122, 0]
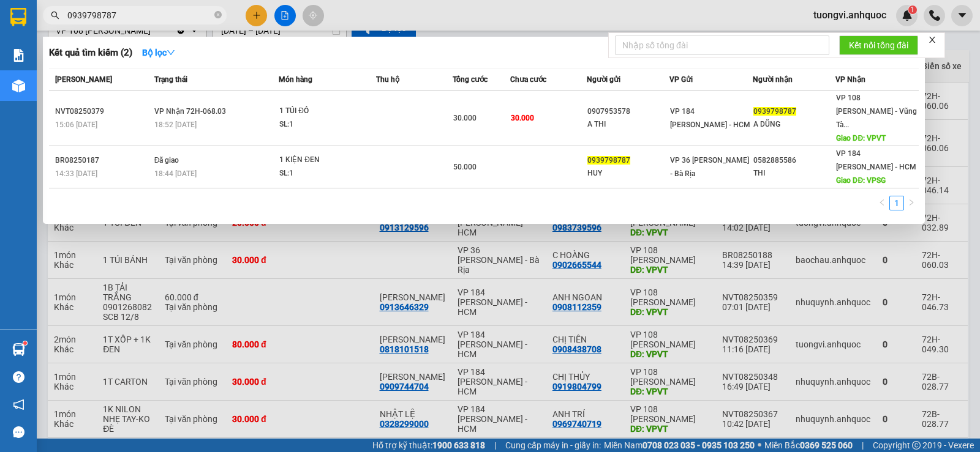
click at [155, 17] on input "0939798787" at bounding box center [139, 15] width 144 height 13
click at [154, 17] on input "0939798787" at bounding box center [139, 15] width 144 height 13
paste input "09308089"
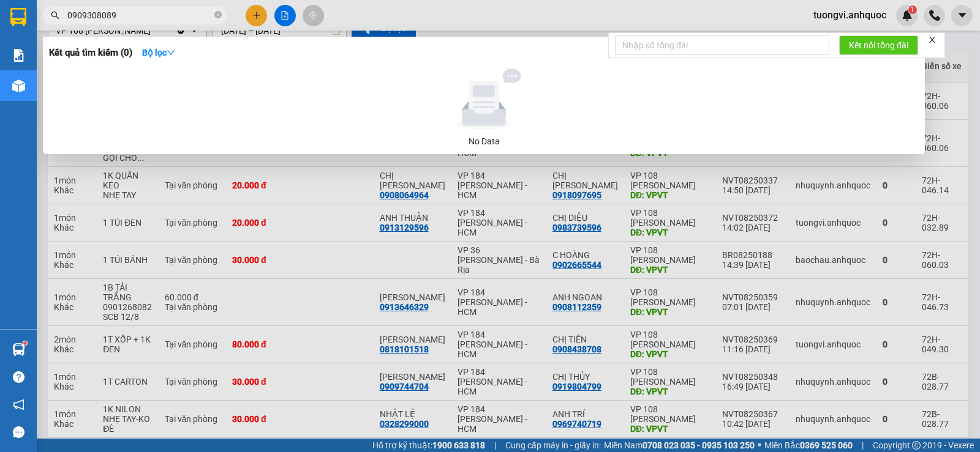
type input "0909308089"
click at [353, 237] on div at bounding box center [490, 226] width 980 height 452
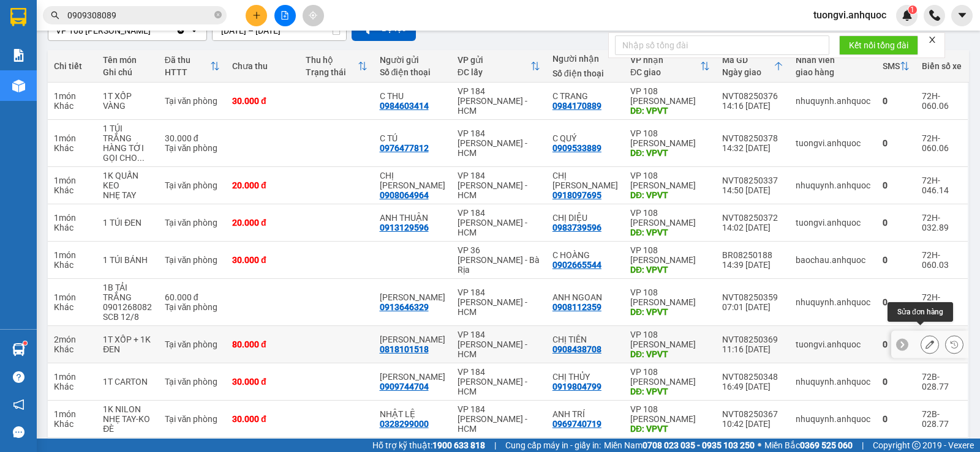
click at [950, 341] on icon at bounding box center [953, 344] width 7 height 7
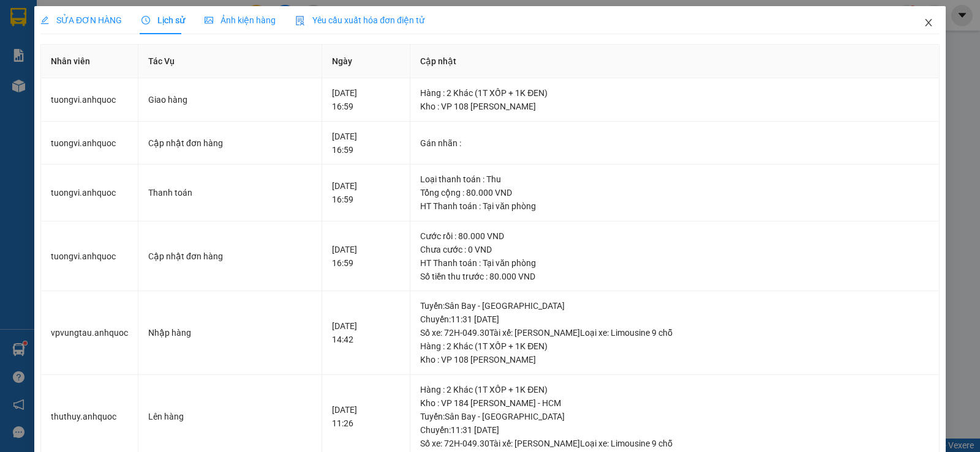
click at [918, 17] on span "Close" at bounding box center [928, 23] width 34 height 34
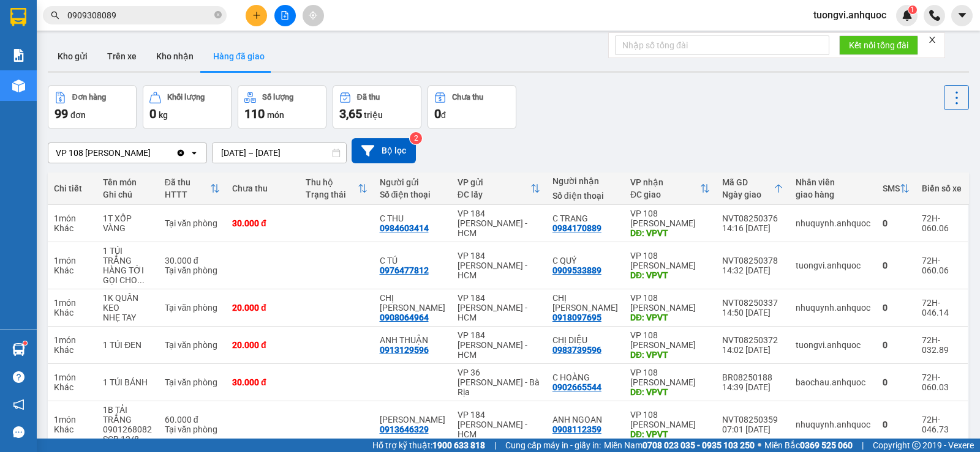
click at [854, 17] on span "tuongvi.anhquoc" at bounding box center [849, 14] width 92 height 15
click at [847, 36] on span "Đăng xuất" at bounding box center [854, 37] width 68 height 13
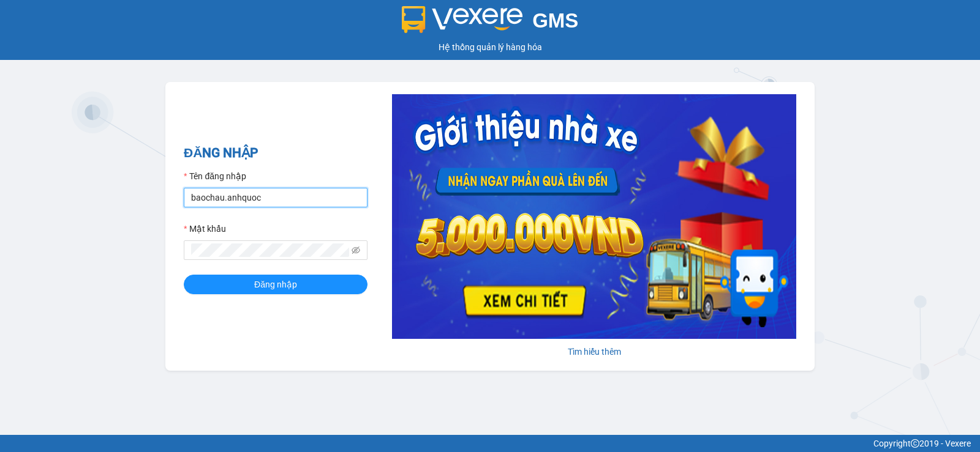
click at [289, 200] on input "baochau.anhquoc" at bounding box center [276, 198] width 184 height 20
type input "P"
type input "phuongvy.anhquoc"
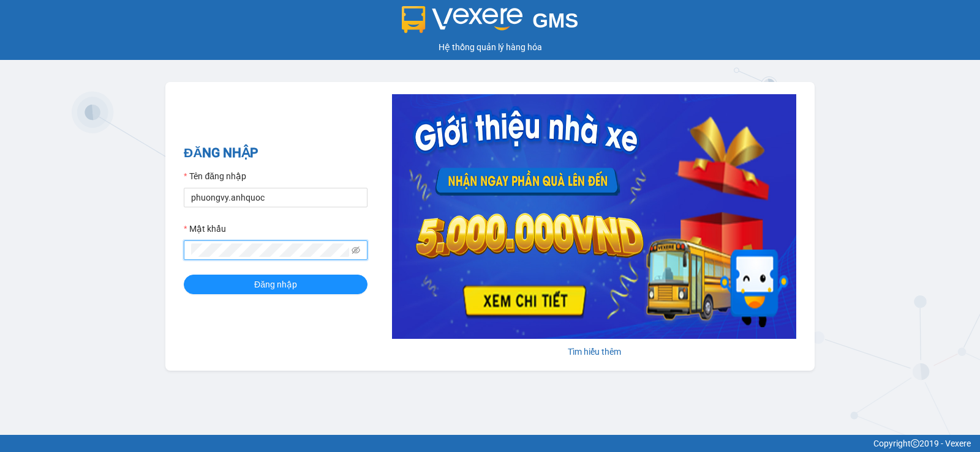
click at [184, 275] on button "Đăng nhập" at bounding box center [276, 285] width 184 height 20
